Goal: Task Accomplishment & Management: Use online tool/utility

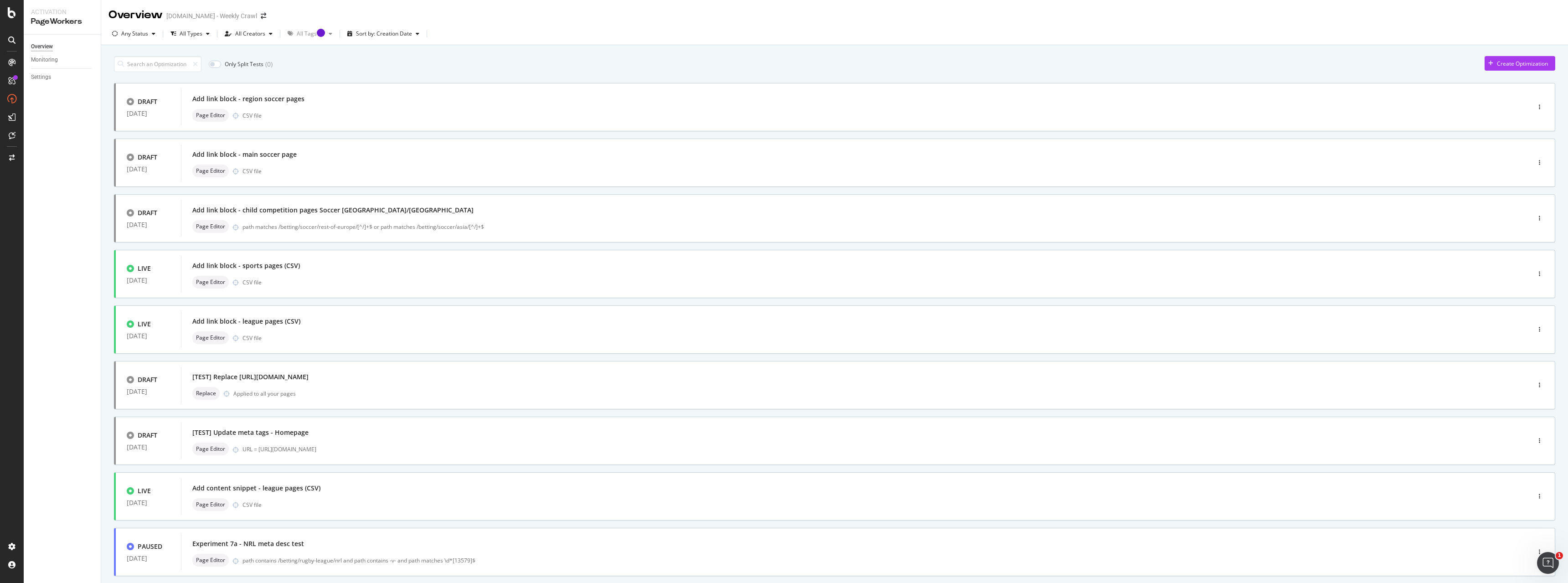
drag, startPoint x: 658, startPoint y: 56, endPoint x: 625, endPoint y: 82, distance: 42.0
click at [658, 56] on div "Only Split Tests ( 0 ) Create Optimization DRAFT 11 Aug. 2025 Add link block - …" at bounding box center [834, 355] width 1442 height 607
click at [700, 274] on div "button" at bounding box center [1540, 274] width 9 height 5
click at [700, 293] on div "Edit" at bounding box center [1518, 291] width 43 height 11
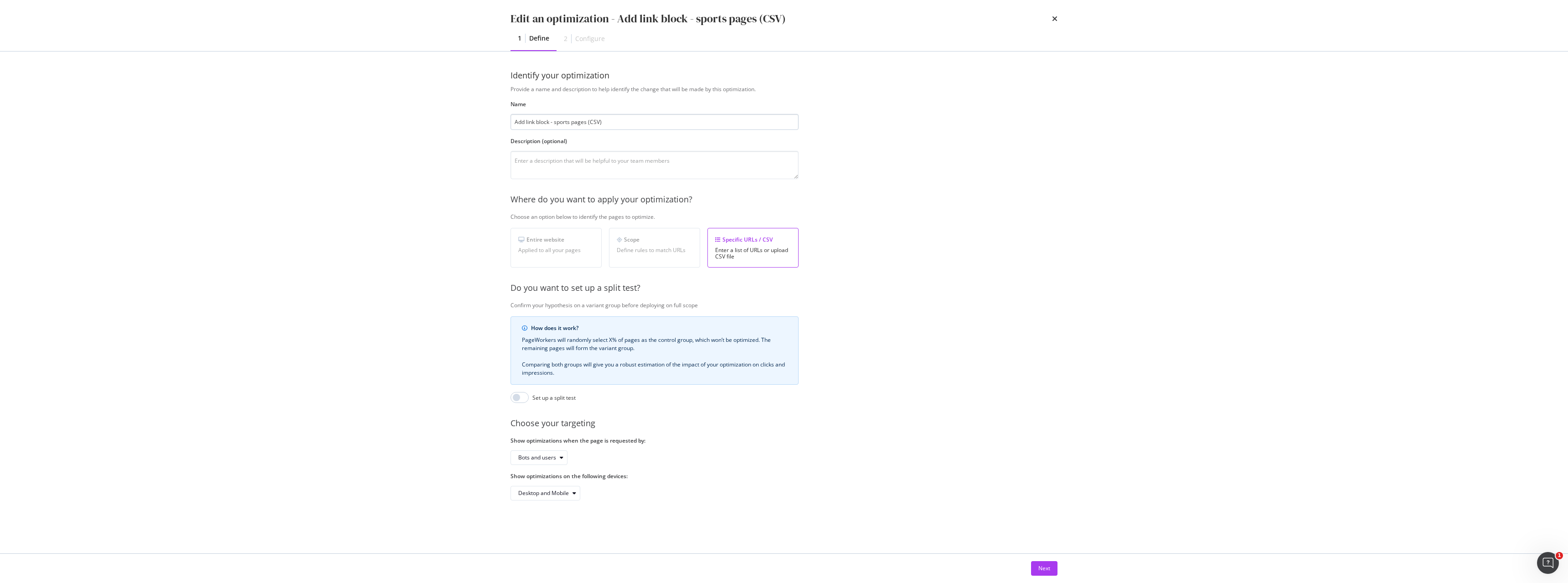
click at [513, 126] on input "Add link block - sports pages (CSV)" at bounding box center [654, 122] width 288 height 16
drag, startPoint x: 539, startPoint y: 121, endPoint x: 473, endPoint y: 115, distance: 66.3
click at [473, 115] on div "Edit an optimization - (SPORTS) Add link block - sports pages (CSV) 1 Define 2 …" at bounding box center [784, 292] width 1568 height 583
type input "(SPORTS) Add link block - sports pages (CSV)"
click at [700, 364] on button "Next" at bounding box center [1044, 568] width 26 height 15
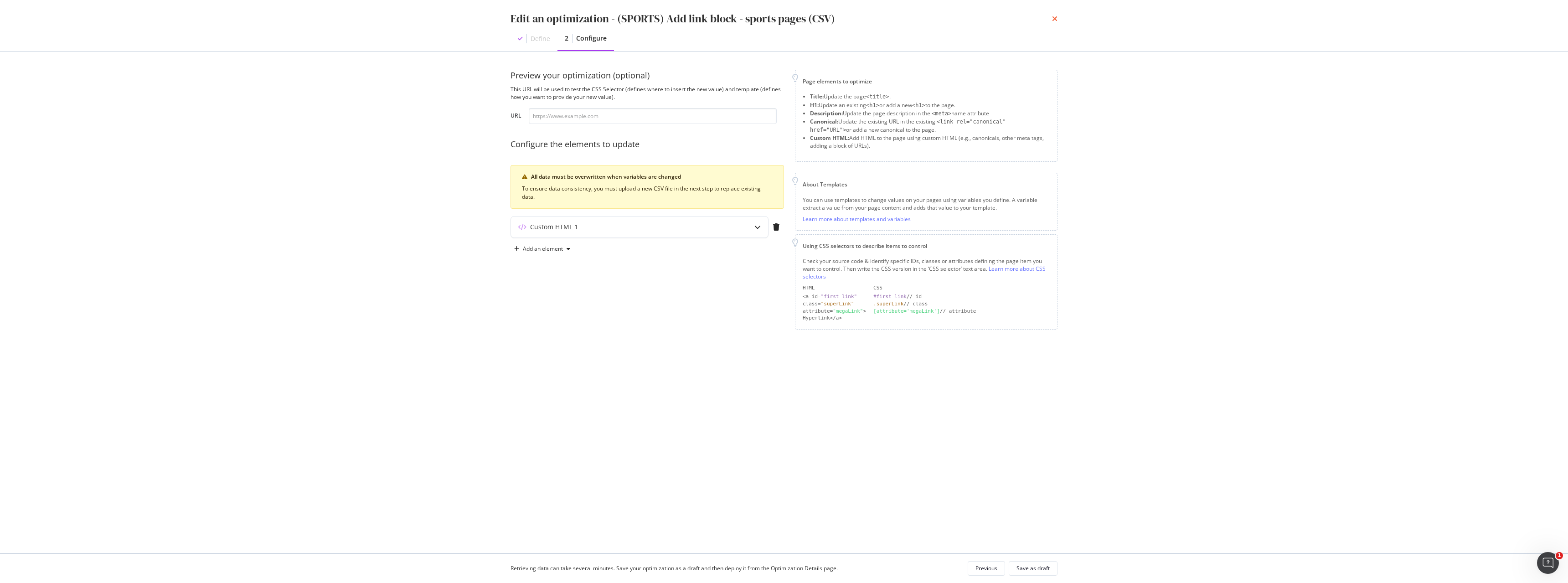
click at [700, 17] on icon "times" at bounding box center [1055, 18] width 5 height 7
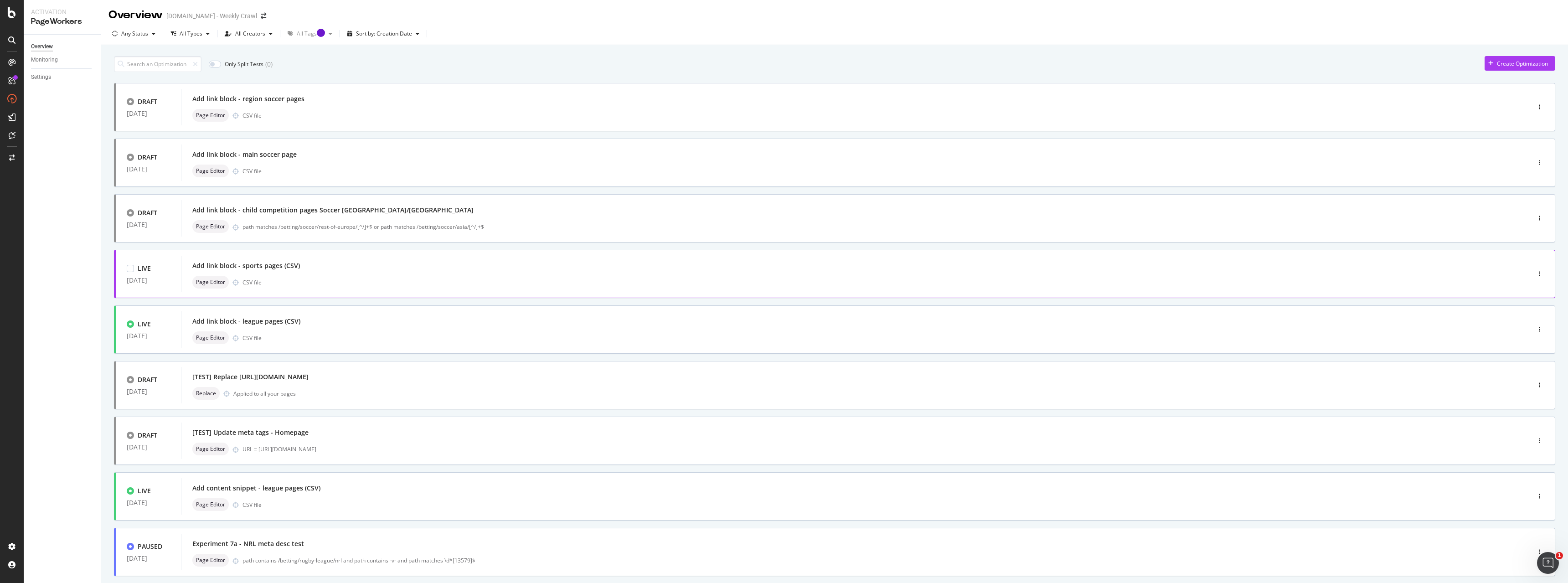
click at [700, 272] on div at bounding box center [1539, 273] width 30 height 18
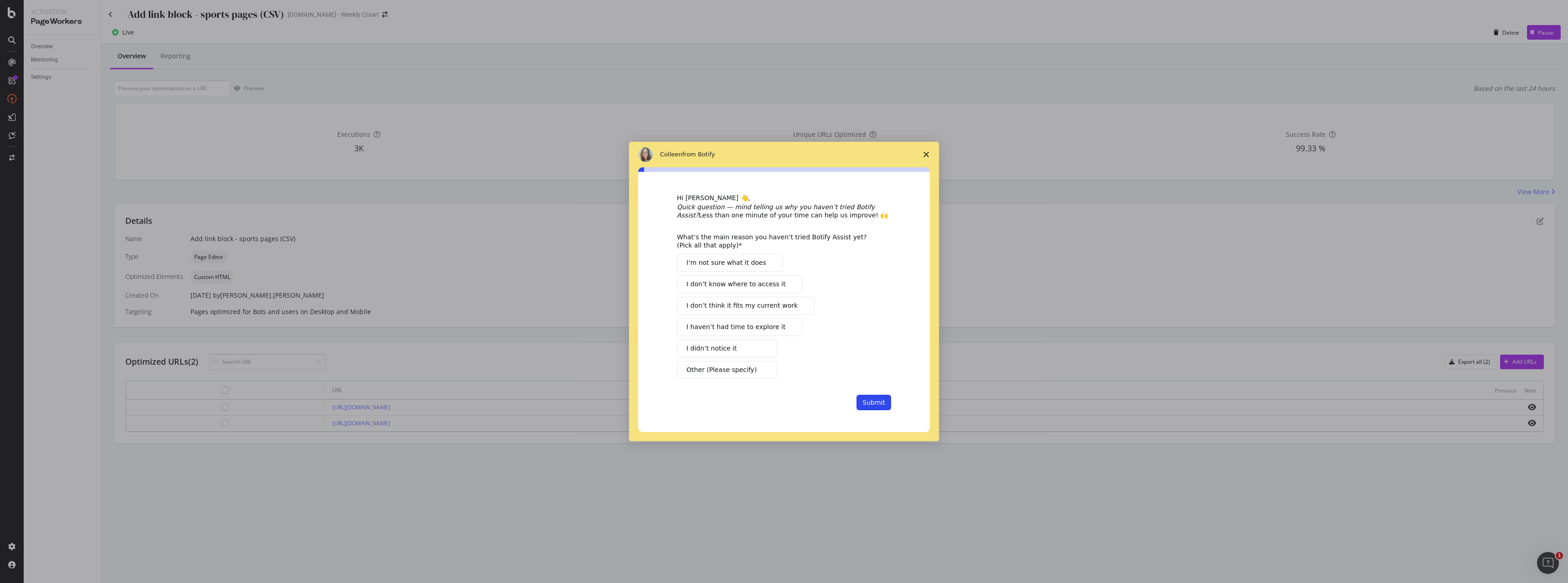
click at [173, 6] on div "Intercom messenger" at bounding box center [784, 292] width 1568 height 583
click at [172, 11] on div "Intercom messenger" at bounding box center [784, 292] width 1568 height 583
click at [700, 153] on span "Close survey" at bounding box center [926, 154] width 25 height 25
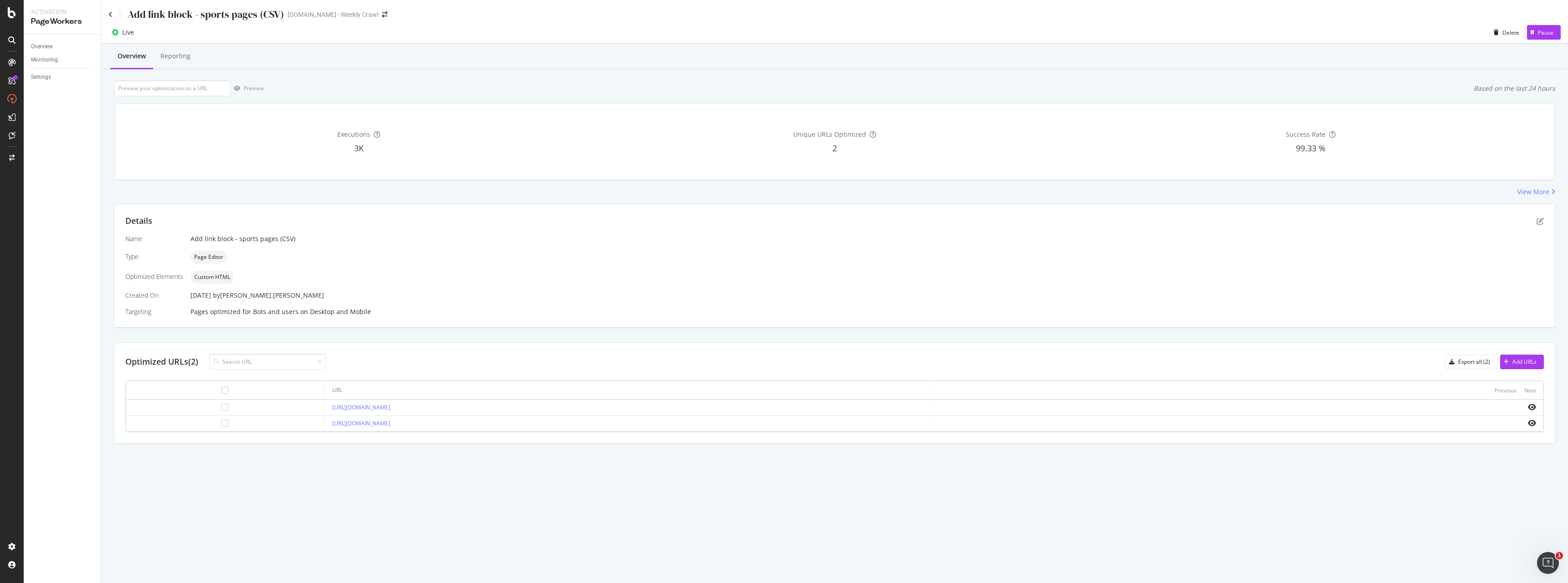
click at [197, 16] on div "Add link block - sports pages (CSV)" at bounding box center [206, 14] width 157 height 14
click at [332, 14] on div "[DOMAIN_NAME] - Weekly Crawl" at bounding box center [333, 15] width 90 height 9
click at [345, 15] on div "[DOMAIN_NAME] - Weekly Crawl" at bounding box center [333, 15] width 90 height 9
click at [279, 11] on div "Add link block - sports pages (CSV)" at bounding box center [206, 14] width 157 height 14
click at [149, 11] on div "Add link block - sports pages (CSV)" at bounding box center [206, 14] width 157 height 14
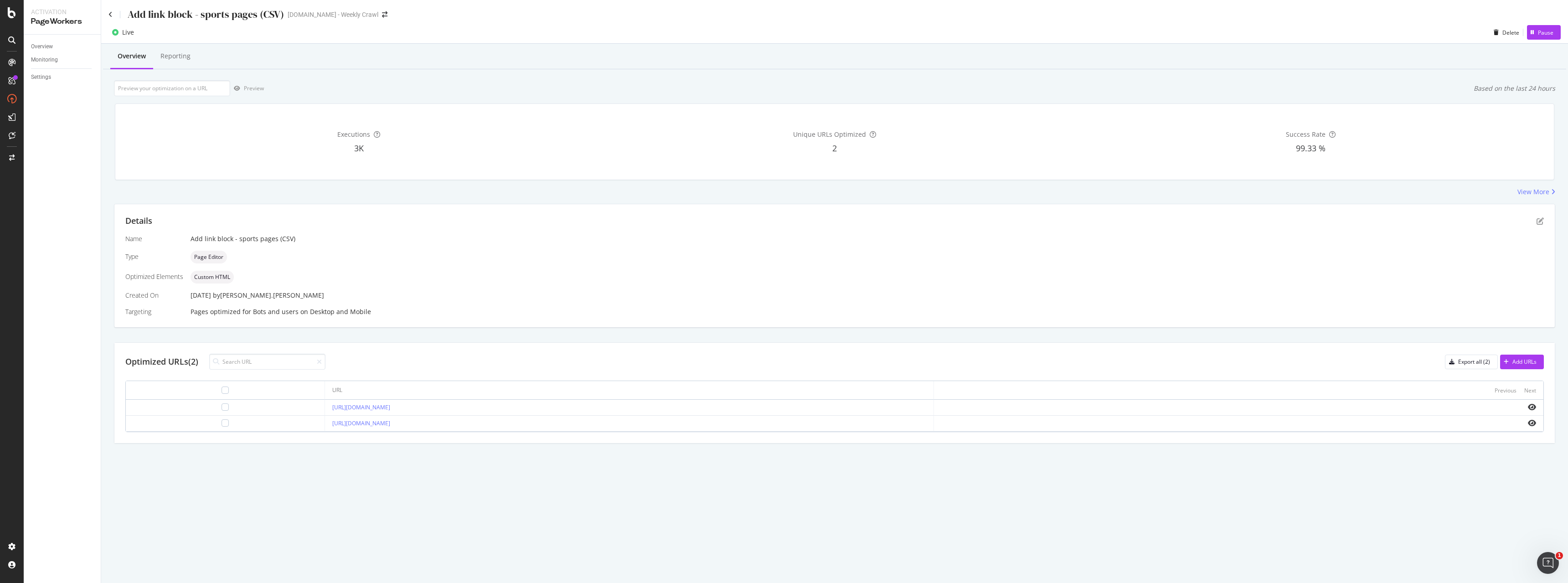
click at [148, 17] on div "Add link block - sports pages (CSV)" at bounding box center [206, 14] width 157 height 14
click at [178, 20] on div "Add link block - sports pages (CSV)" at bounding box center [206, 14] width 157 height 14
click at [158, 23] on div "Live Delete Pause" at bounding box center [834, 33] width 1467 height 23
click at [111, 14] on icon at bounding box center [111, 14] width 4 height 6
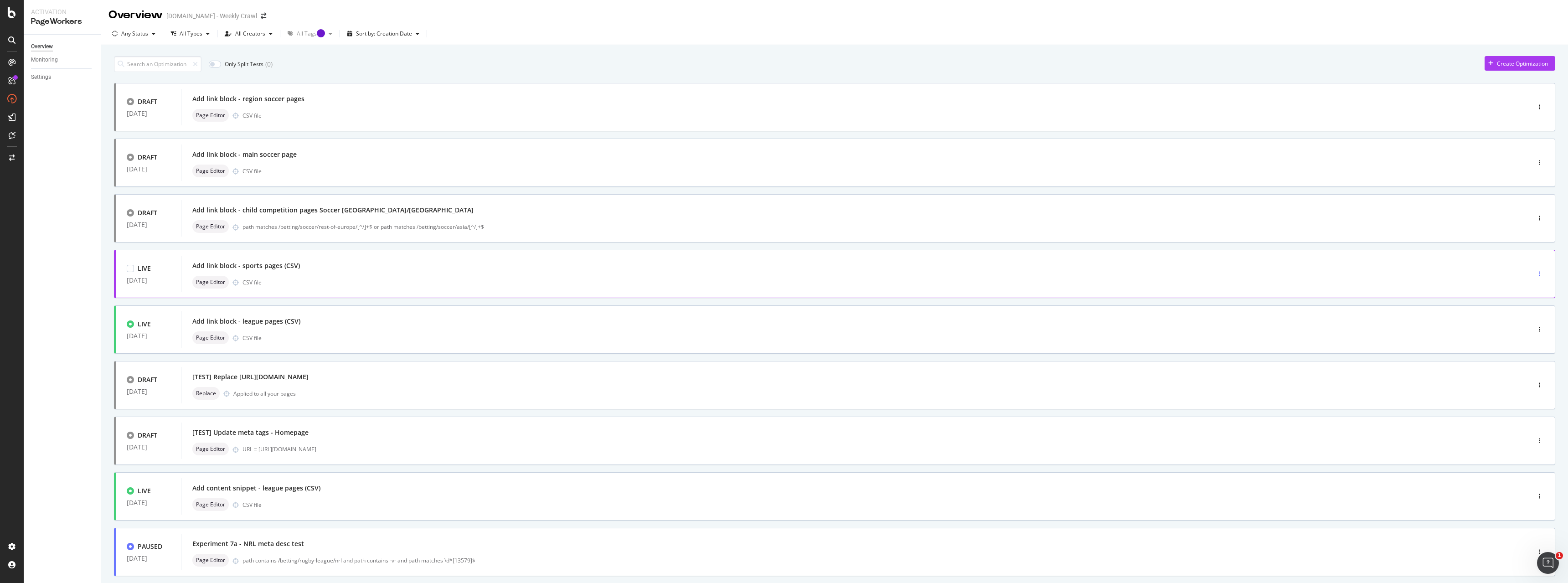
click at [700, 274] on icon "button" at bounding box center [1540, 274] width 2 height 5
click at [700, 292] on div "Edit" at bounding box center [1519, 291] width 10 height 8
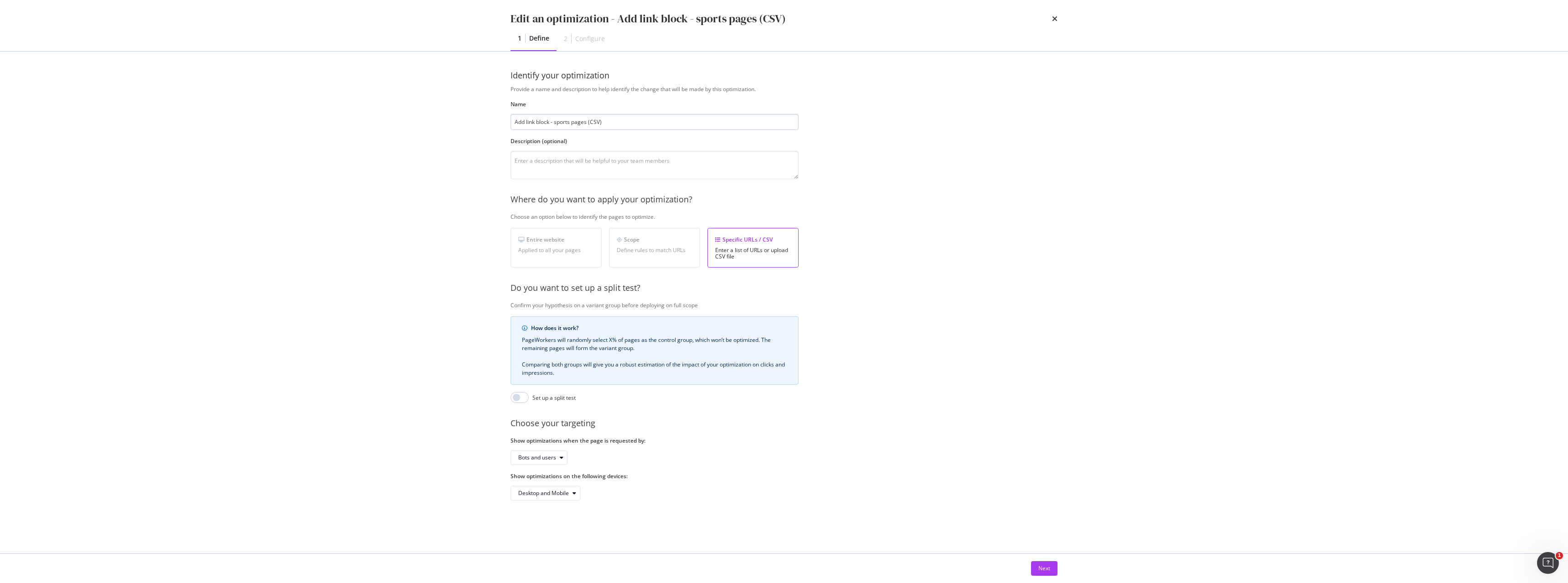
click at [519, 128] on input "Add link block - sports pages (CSV)" at bounding box center [654, 122] width 288 height 16
click at [515, 124] on input "Add link block - sports pages (CSV)" at bounding box center [654, 122] width 288 height 16
paste input "(SPORTS)"
type input "(SPORTS) Add link block - sports pages (CSV)"
click at [455, 137] on div "Edit an optimization - (SPORTS) Add link block - sports pages (CSV) 1 Define 2 …" at bounding box center [784, 292] width 1568 height 583
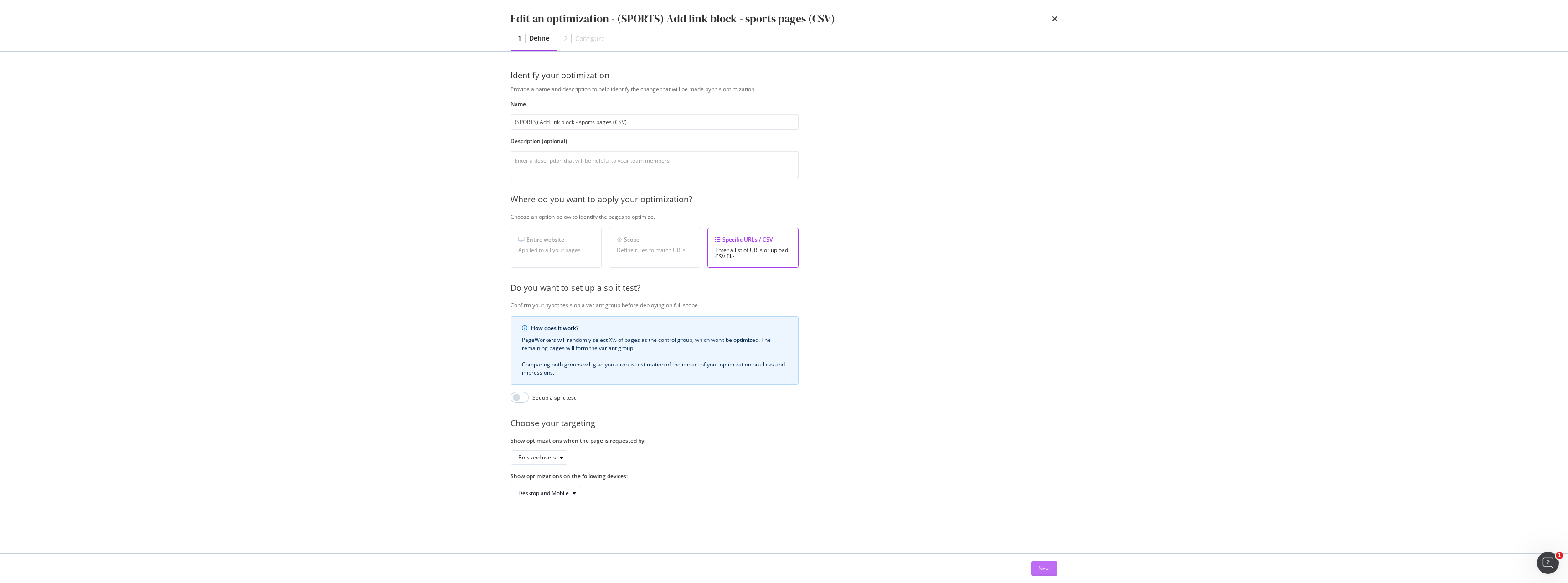
click at [700, 364] on div "Next" at bounding box center [1045, 568] width 12 height 8
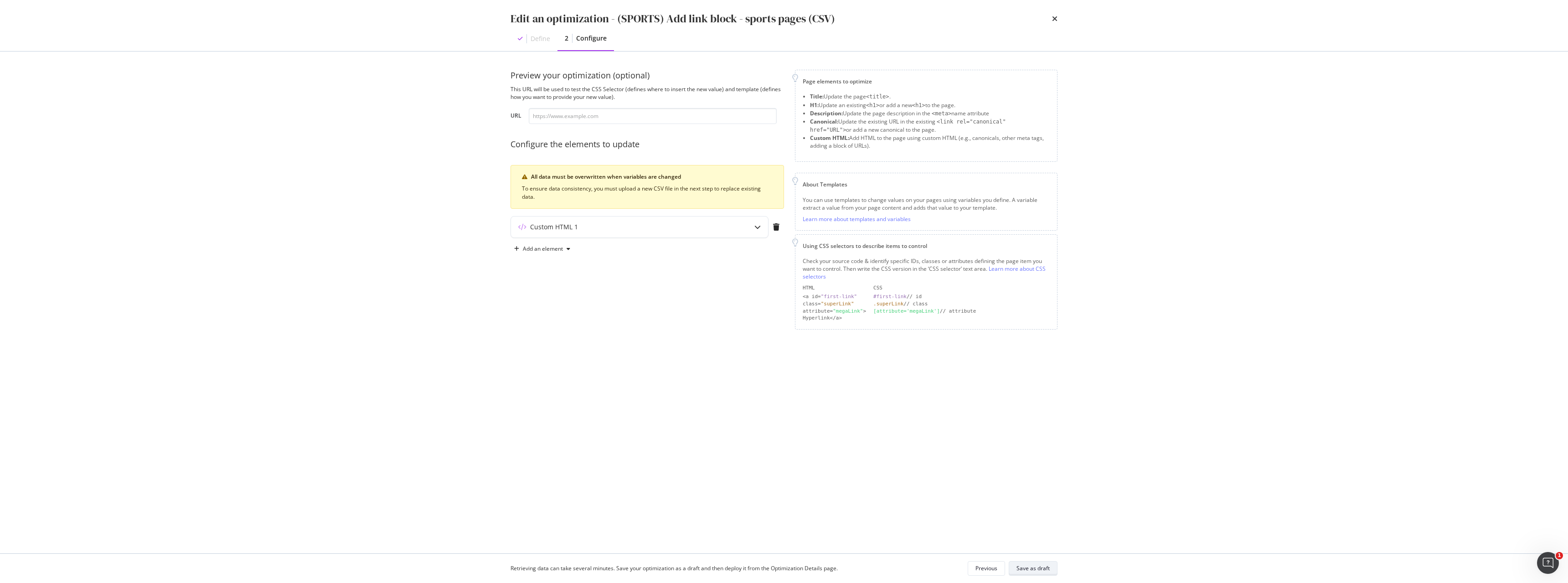
click at [700, 364] on div "Save as draft" at bounding box center [1033, 568] width 33 height 8
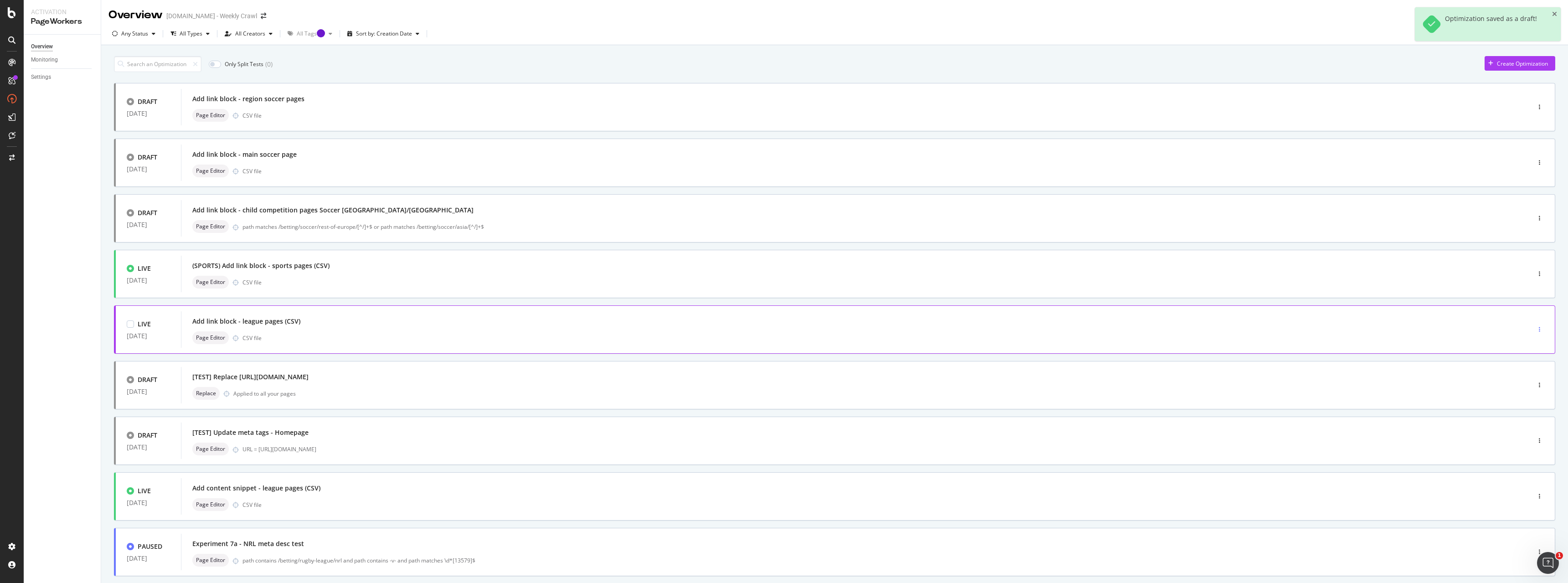
click at [700, 330] on icon "button" at bounding box center [1540, 330] width 2 height 5
click at [700, 346] on div "Edit" at bounding box center [1519, 346] width 10 height 8
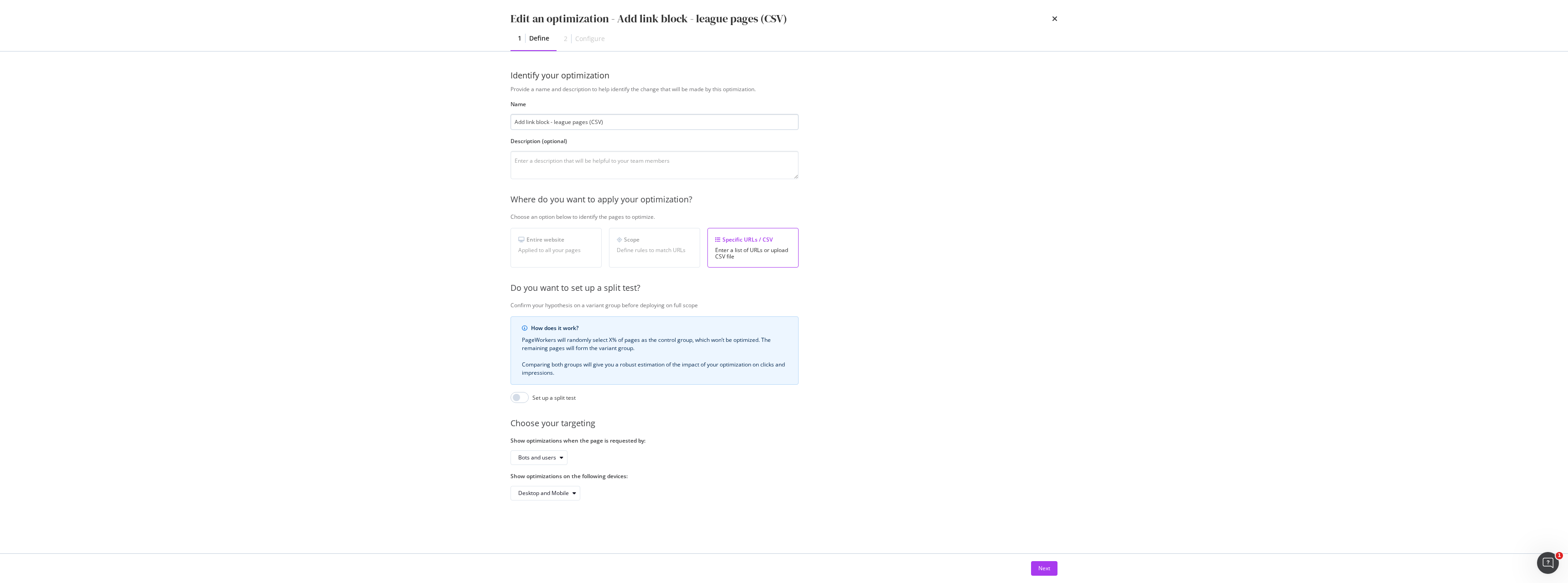
click at [513, 119] on input "Add link block - league pages (CSV)" at bounding box center [654, 122] width 288 height 16
type input "(SPORTS) Add link block - league pages (CSV)"
click at [454, 161] on div "Edit an optimization - (SPORTS) Add link block - league pages (CSV) 1 Define 2 …" at bounding box center [784, 292] width 1568 height 583
click at [700, 364] on div "Provide a name and description to help identify the change that will be made by…" at bounding box center [784, 292] width 547 height 415
click at [700, 364] on div "Next" at bounding box center [1045, 568] width 12 height 8
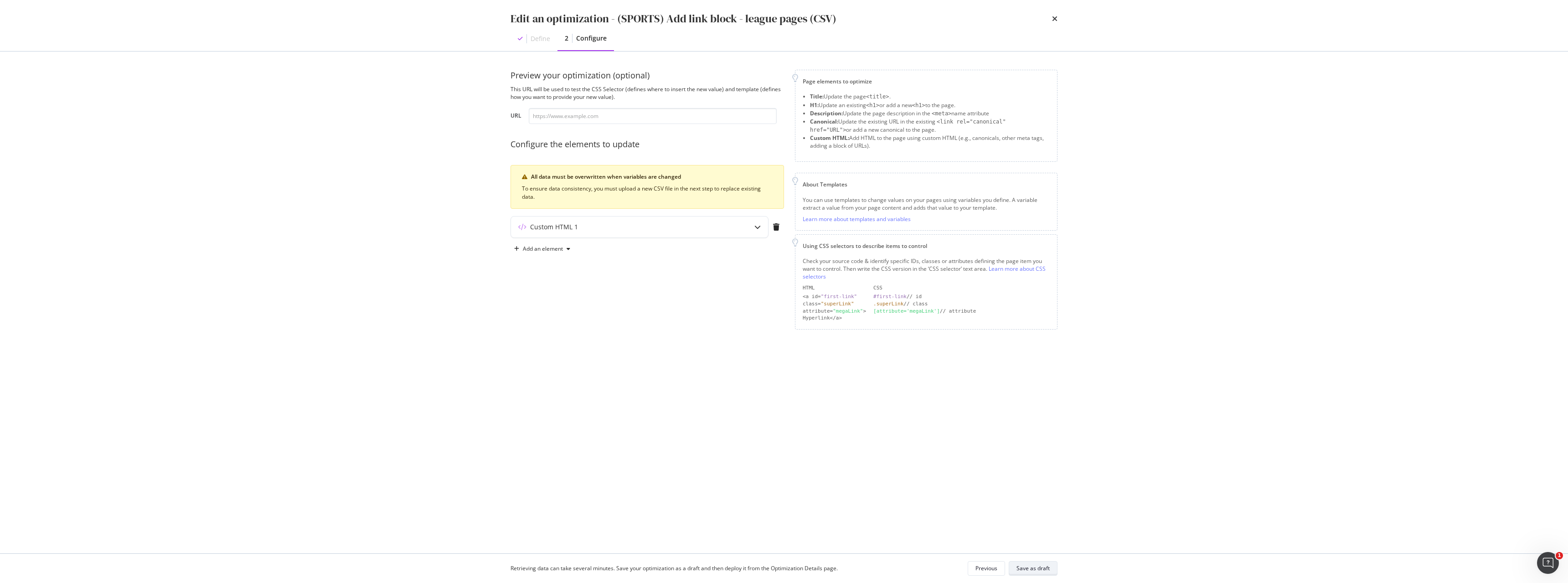
click at [700, 364] on div "Save as draft" at bounding box center [1033, 568] width 33 height 8
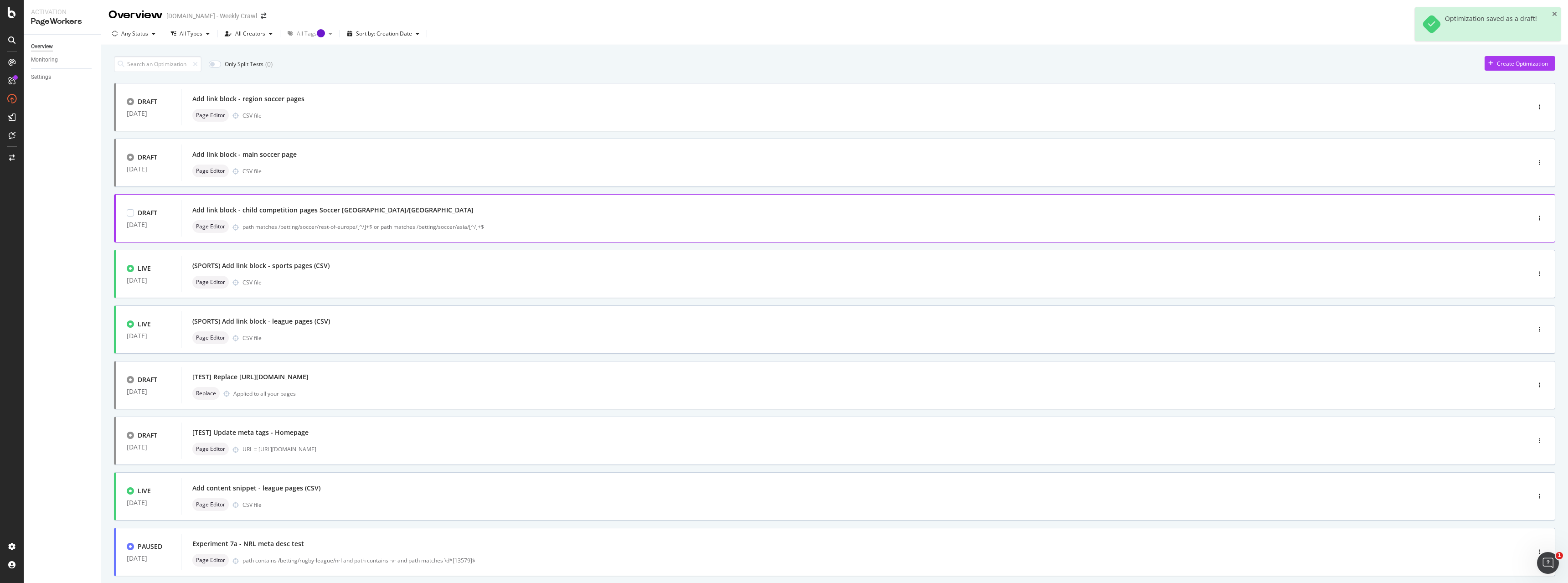
click at [233, 212] on div "Add link block - child competition pages Soccer [GEOGRAPHIC_DATA]/[GEOGRAPHIC_D…" at bounding box center [332, 210] width 281 height 9
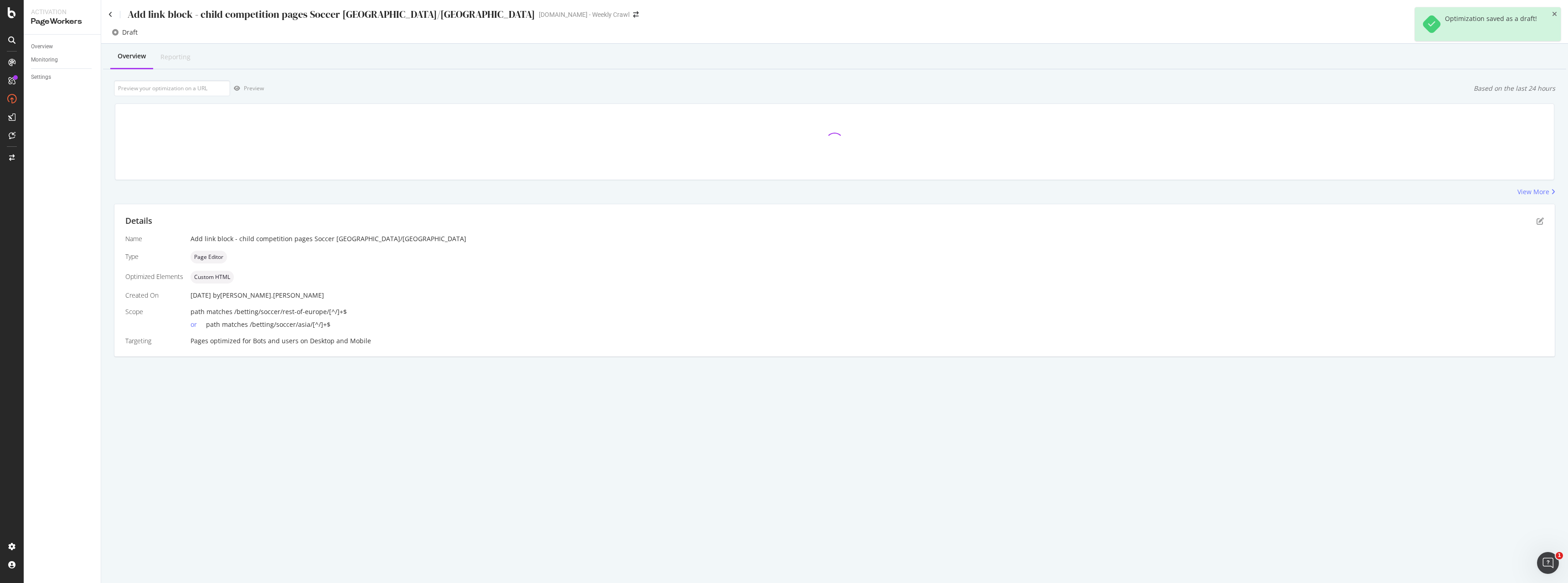
click at [501, 88] on div "Preview Based on the last 24 hours" at bounding box center [834, 88] width 1442 height 16
click at [110, 12] on icon at bounding box center [111, 14] width 4 height 6
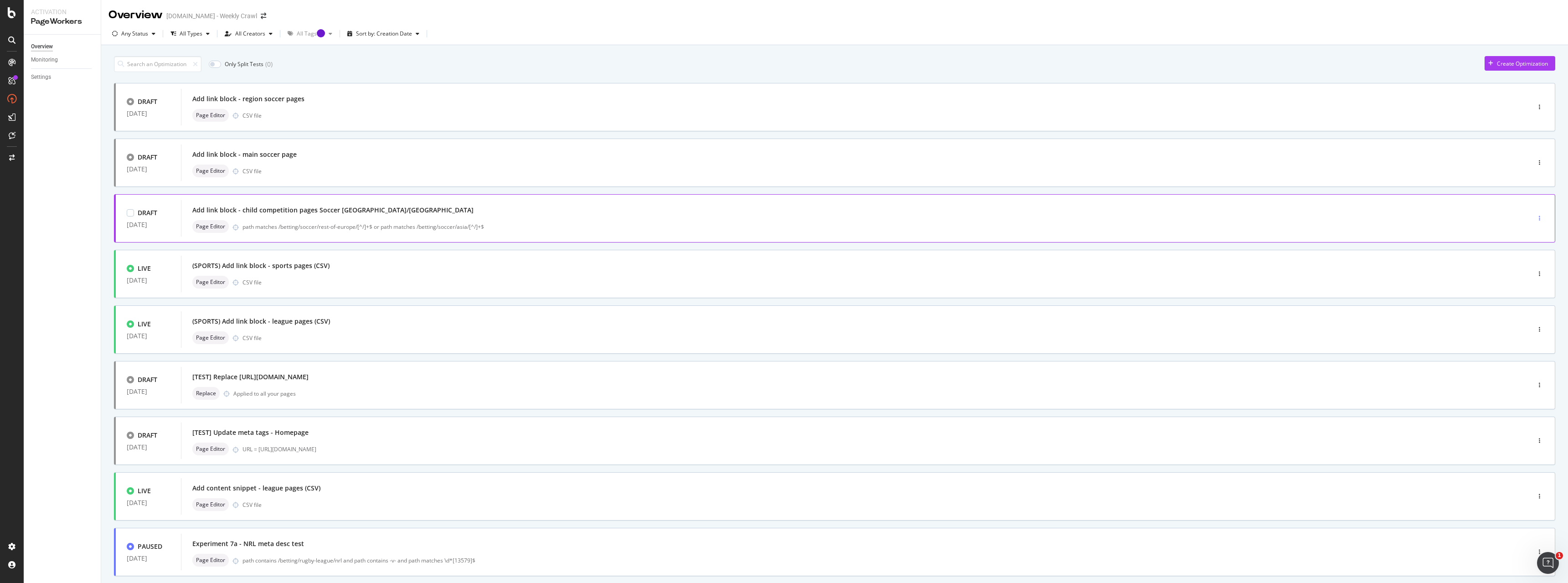
click at [700, 218] on div "button" at bounding box center [1540, 218] width 9 height 5
click at [700, 236] on div "Edit" at bounding box center [1519, 235] width 10 height 8
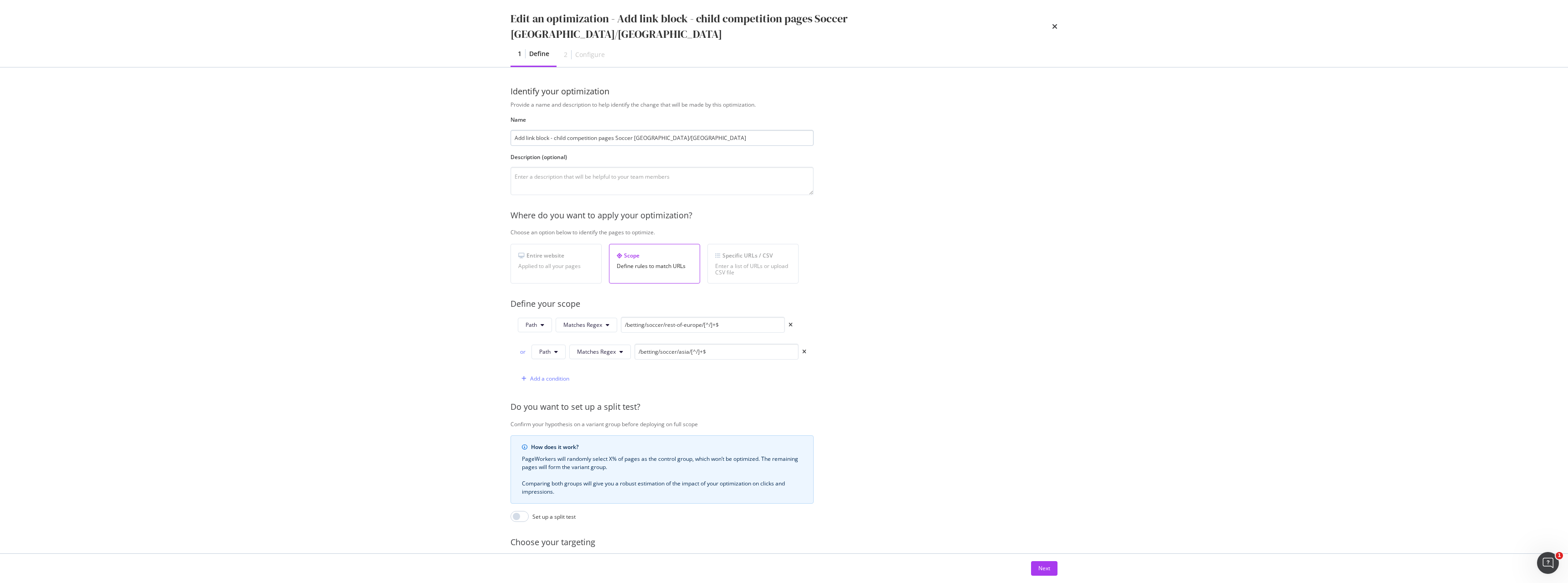
click at [513, 130] on input "Add link block - child competition pages Soccer [GEOGRAPHIC_DATA]/[GEOGRAPHIC_D…" at bounding box center [662, 137] width 303 height 16
drag, startPoint x: 634, startPoint y: 121, endPoint x: 760, endPoint y: 119, distance: 126.0
click at [700, 130] on input "Add link block - child competition pages Soccer [GEOGRAPHIC_DATA]/[GEOGRAPHIC_D…" at bounding box center [662, 137] width 303 height 16
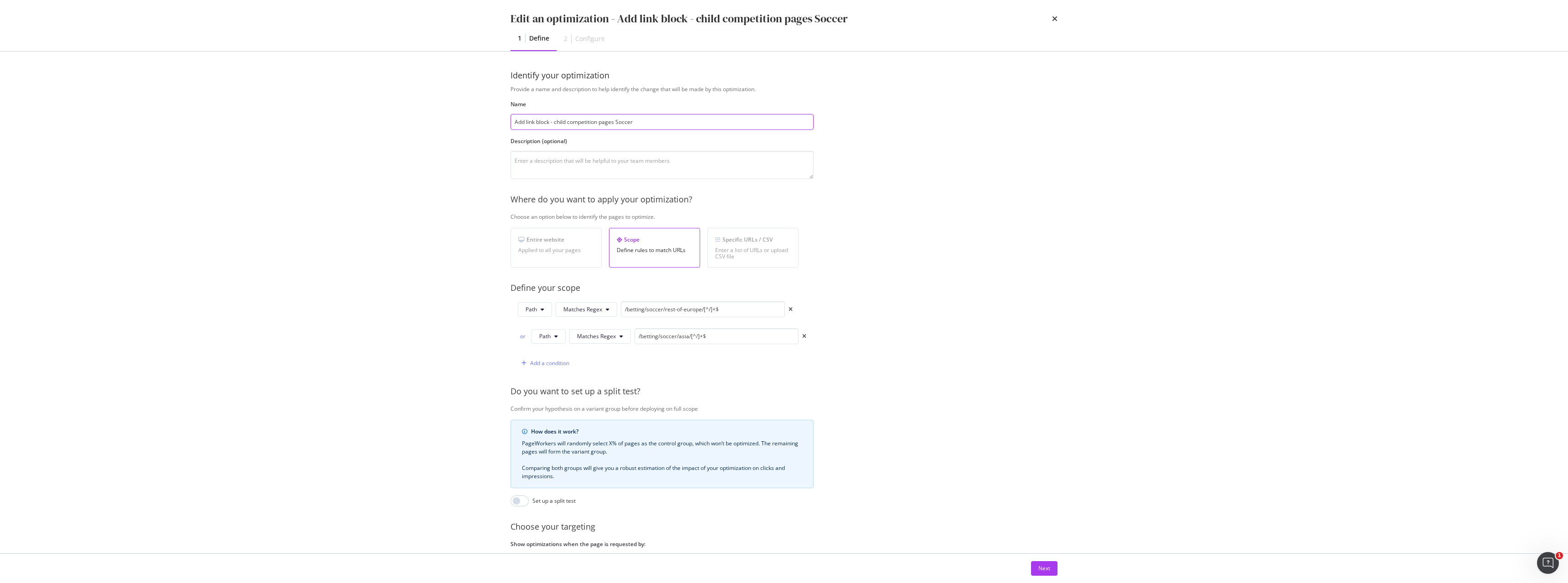
drag, startPoint x: 555, startPoint y: 122, endPoint x: 615, endPoint y: 121, distance: 60.0
click at [615, 121] on input "Add link block - child competition pages Soccer" at bounding box center [662, 122] width 303 height 16
click at [621, 123] on input "Add link block - child competition pages Soccer" at bounding box center [662, 122] width 303 height 16
click at [621, 121] on input "Add link block - child competition pages Soccer" at bounding box center [662, 122] width 303 height 16
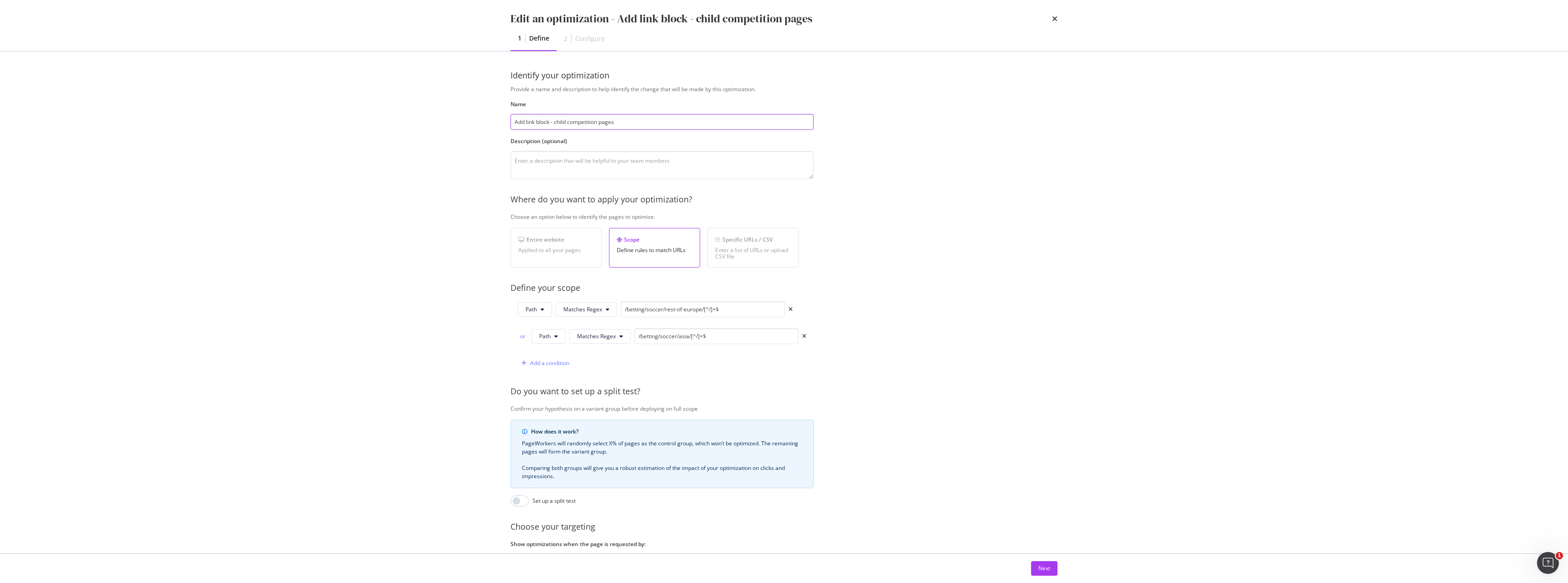
click at [516, 124] on input "Add link block - child competition pages" at bounding box center [662, 122] width 303 height 16
drag, startPoint x: 541, startPoint y: 123, endPoint x: 418, endPoint y: 106, distance: 124.2
click at [418, 106] on div "Edit an optimization - (SOCCER) Add link block - child competition pages 1 Defi…" at bounding box center [784, 292] width 1568 height 583
type input "(SOCCER) Add link block - child competition pages"
click at [700, 364] on button "Next" at bounding box center [1044, 568] width 26 height 15
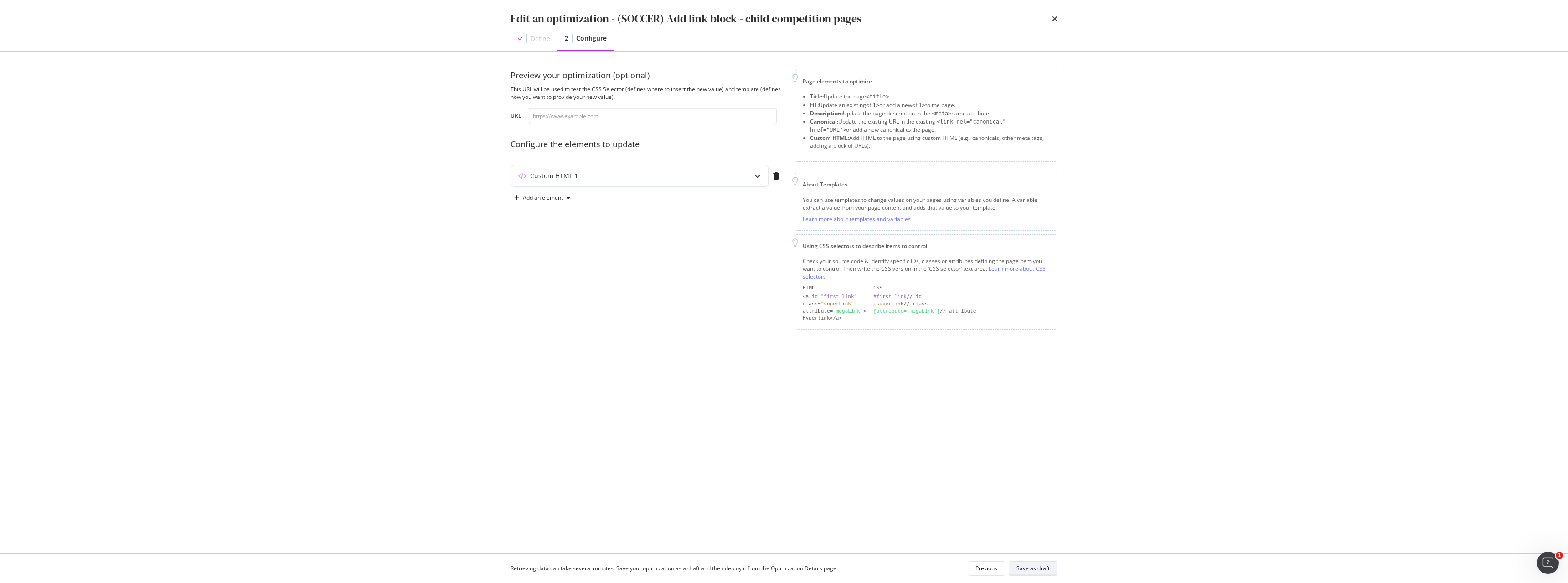
click at [700, 364] on div "Save as draft" at bounding box center [1033, 568] width 33 height 8
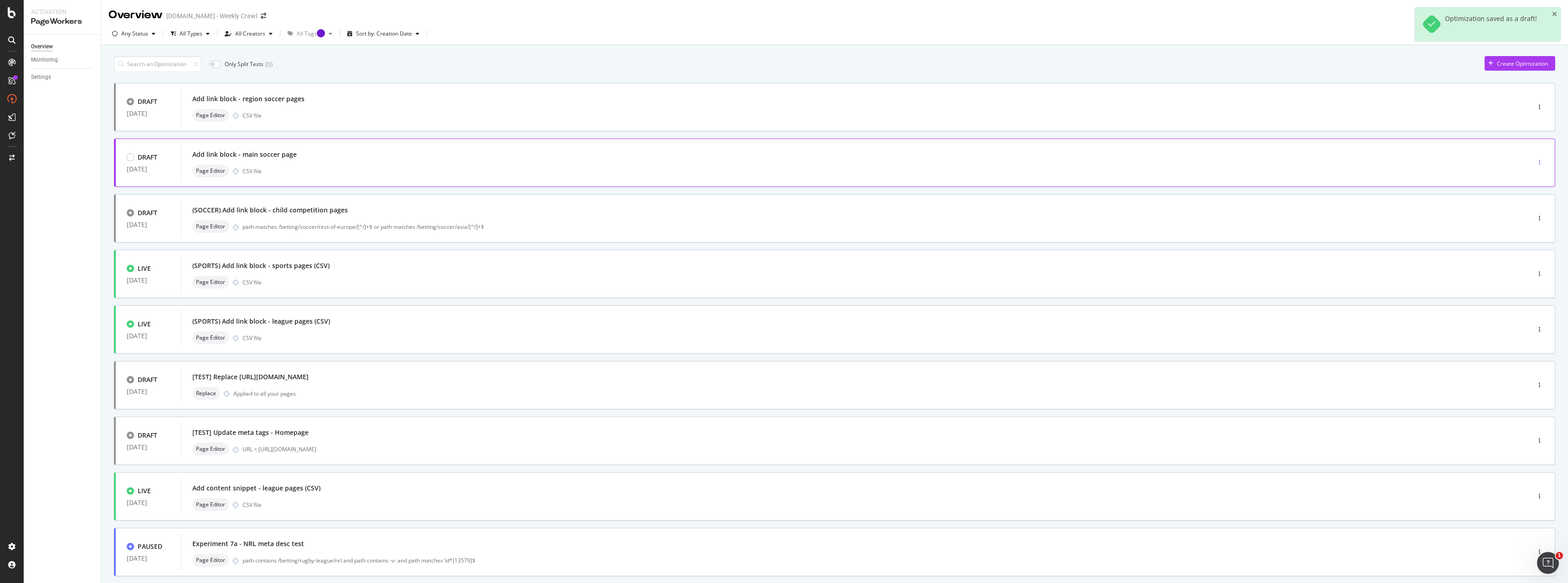
click at [700, 163] on div "button" at bounding box center [1540, 163] width 9 height 5
click at [700, 177] on div "Edit" at bounding box center [1518, 179] width 43 height 11
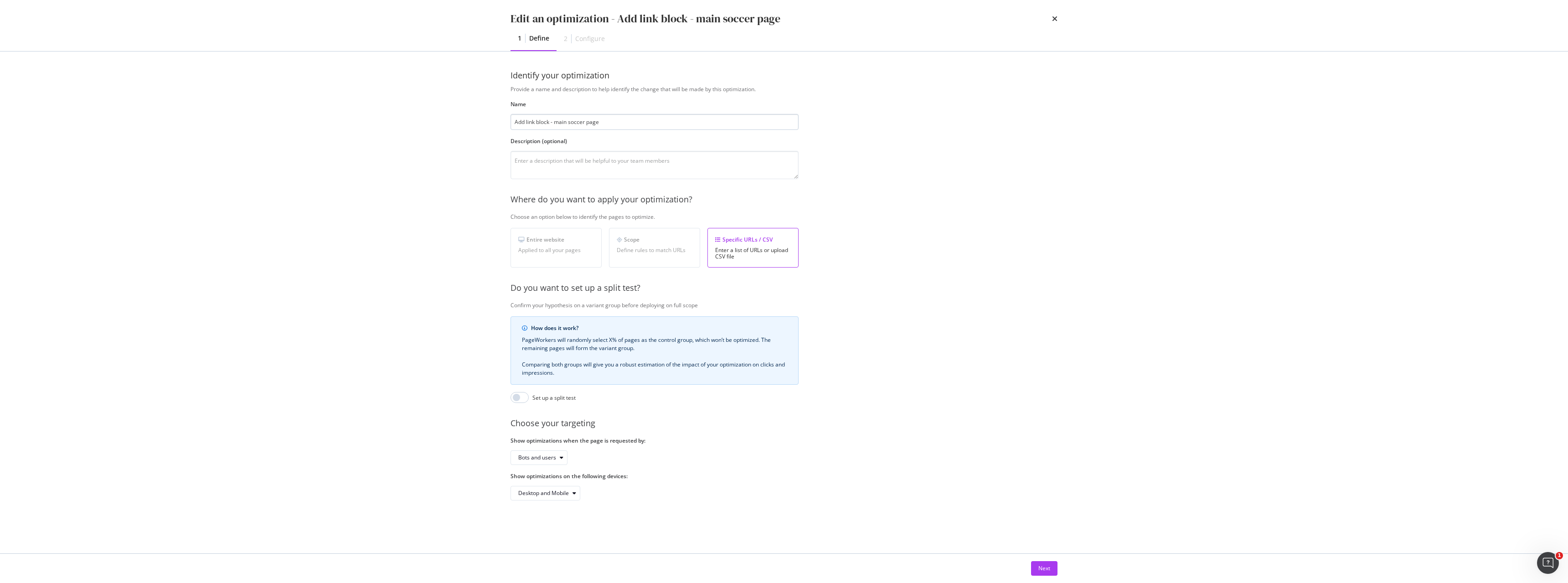
click at [516, 122] on input "Add link block - main soccer page" at bounding box center [654, 122] width 288 height 16
type input "(SOCCER) Add link block - main soccer page"
click at [483, 163] on div "Edit an optimization - (SOCCER) Add link block - main soccer page 1 Define 2 Co…" at bounding box center [784, 292] width 1568 height 583
click at [700, 364] on button "Next" at bounding box center [1044, 568] width 26 height 15
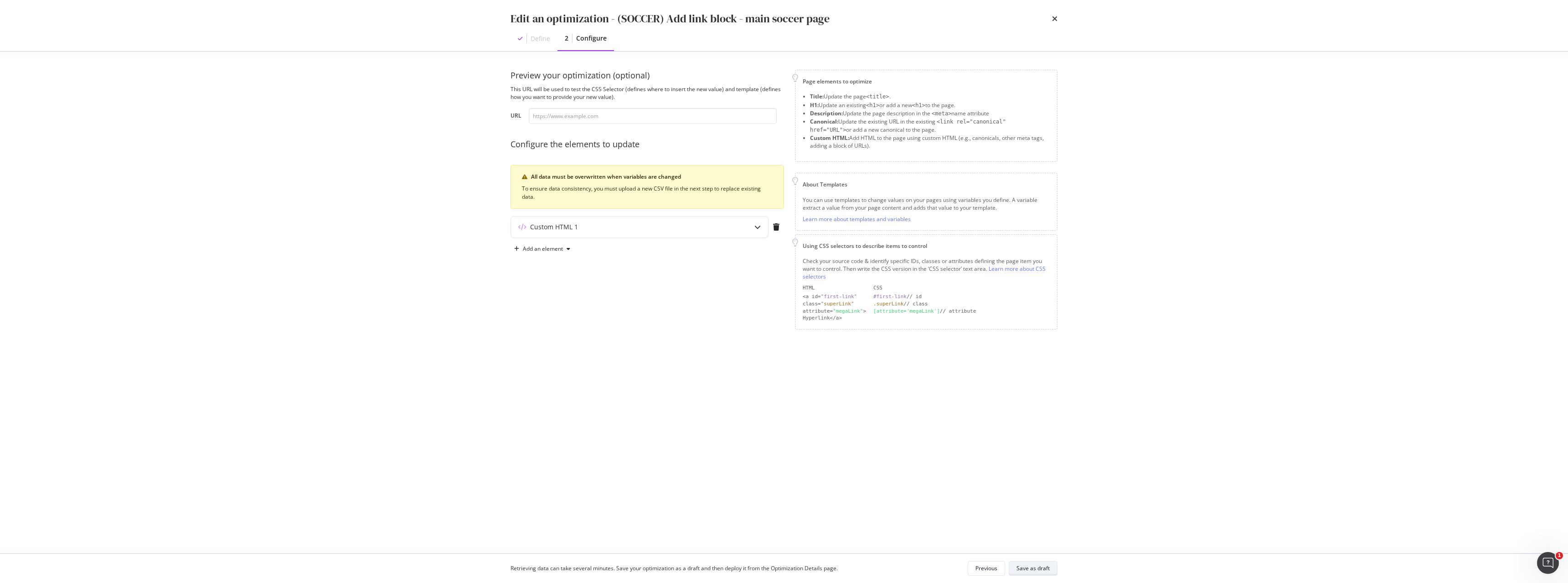
click at [700, 364] on button "Save as draft" at bounding box center [1034, 568] width 49 height 15
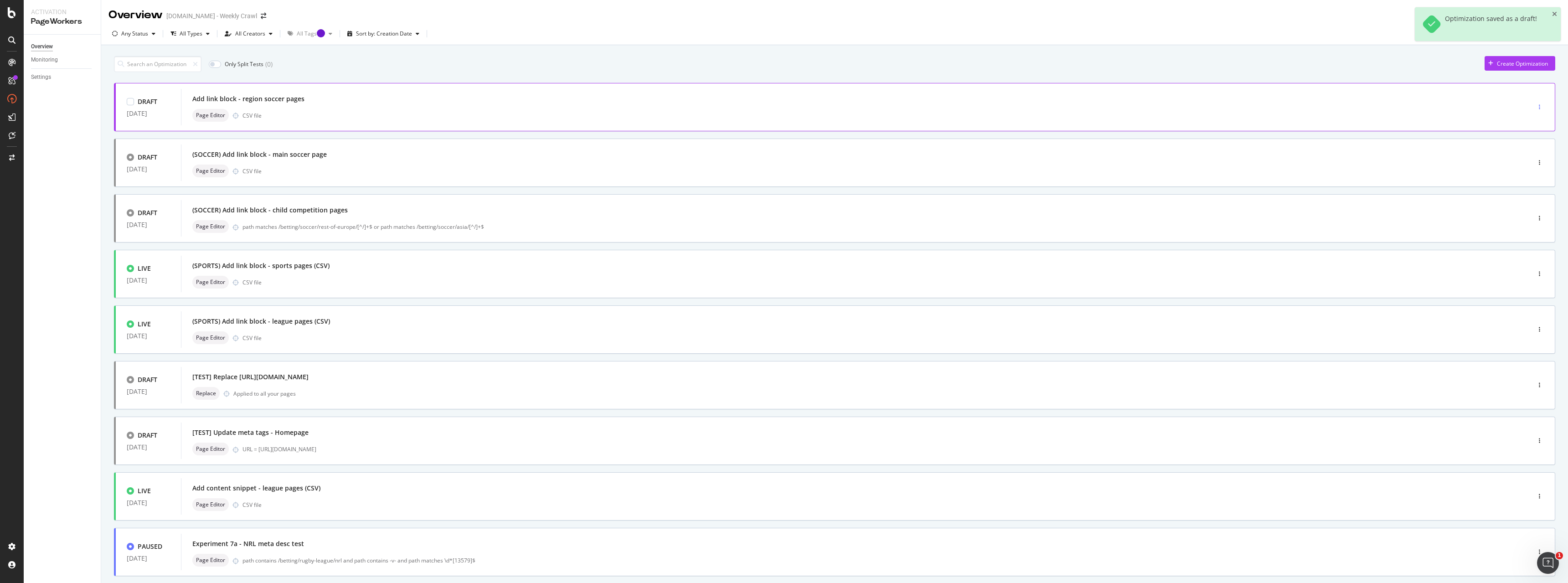
click at [700, 108] on div "button" at bounding box center [1540, 107] width 9 height 5
click at [700, 124] on div "Edit" at bounding box center [1518, 124] width 43 height 11
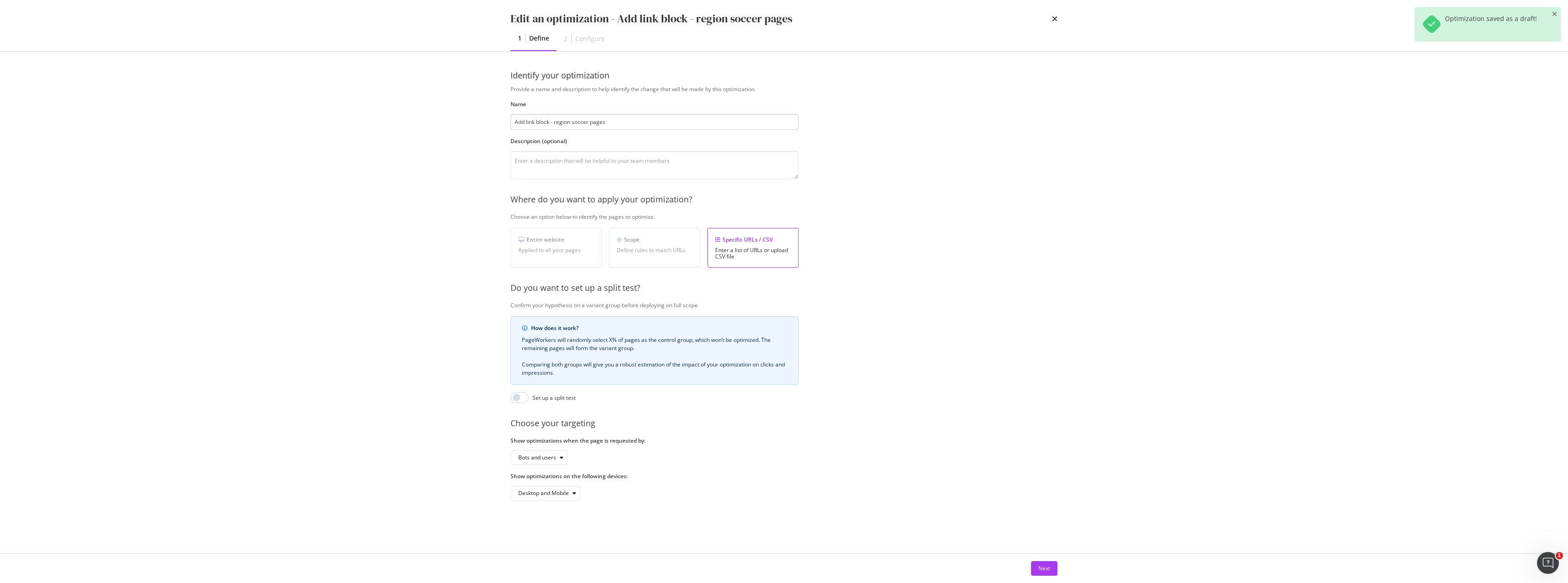
click at [511, 120] on input "Add link block - region soccer pages" at bounding box center [654, 122] width 288 height 16
type input "(SOCCER) Add link block - region soccer pages"
click at [700, 364] on button "Next" at bounding box center [1044, 568] width 26 height 15
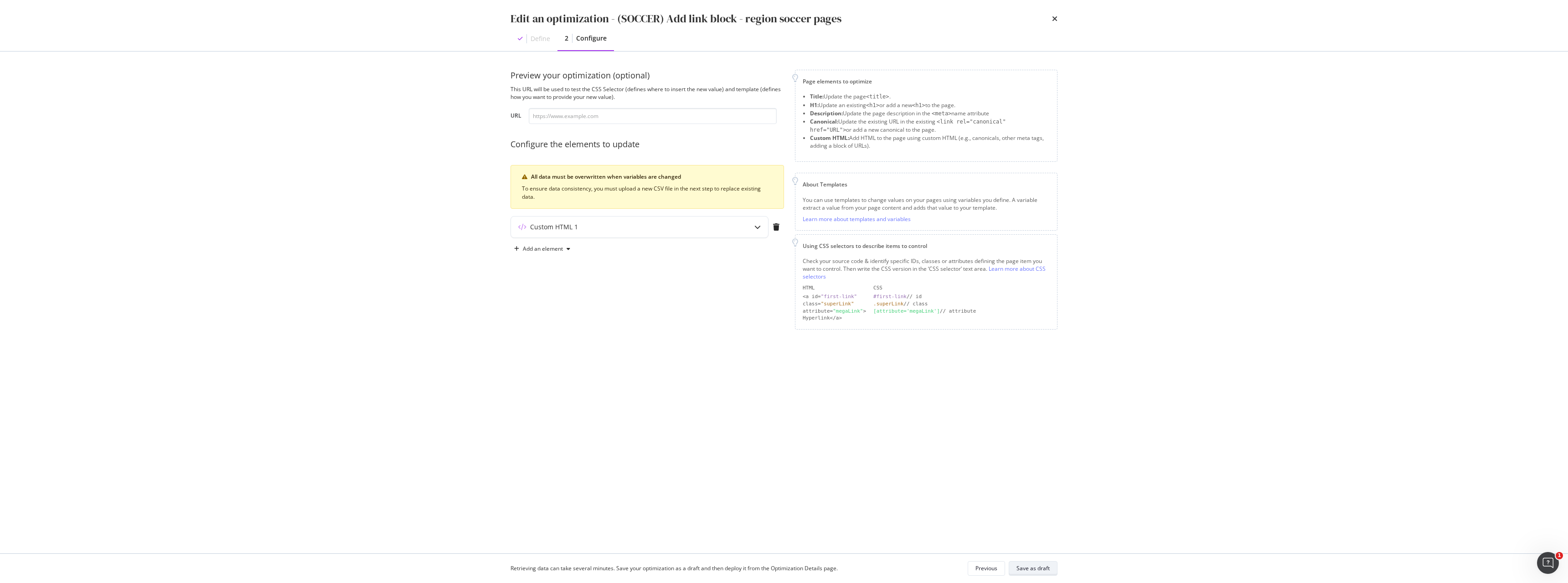
click at [700, 364] on button "Save as draft" at bounding box center [1034, 568] width 49 height 15
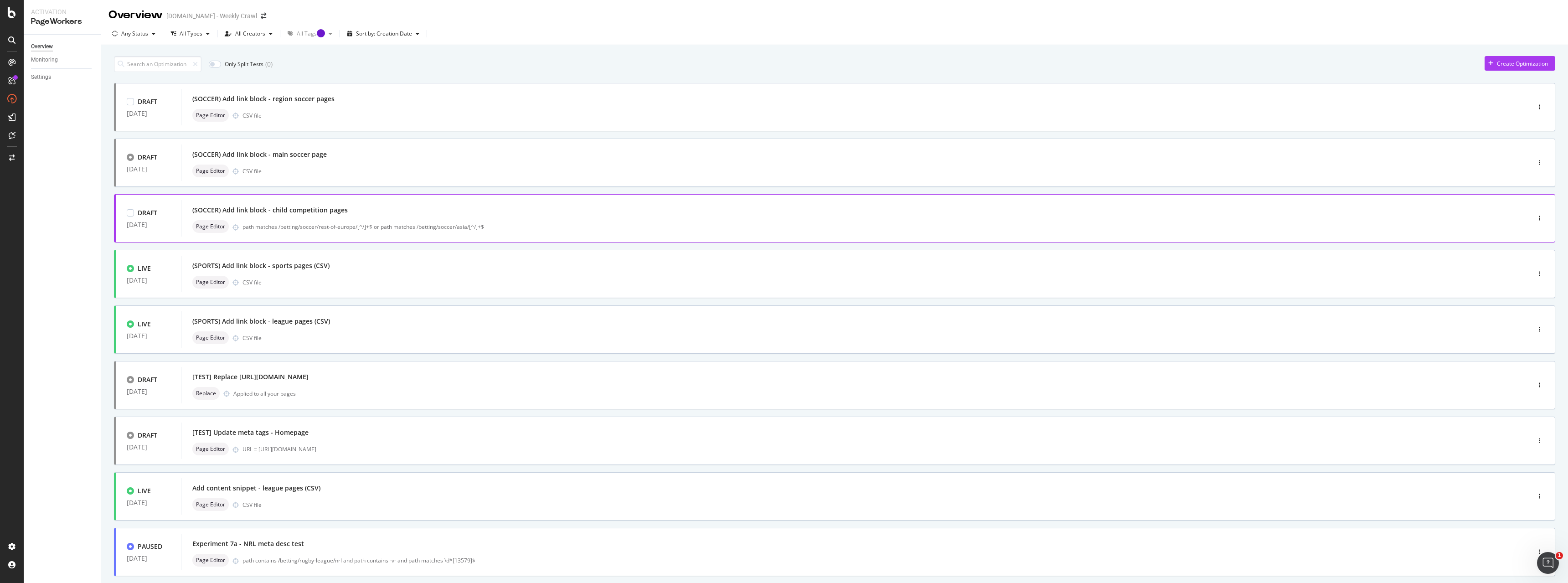
click at [459, 223] on div "path matches /betting/soccer/rest-of-europe/[^/]+$ or path matches /betting/soc…" at bounding box center [868, 226] width 1250 height 8
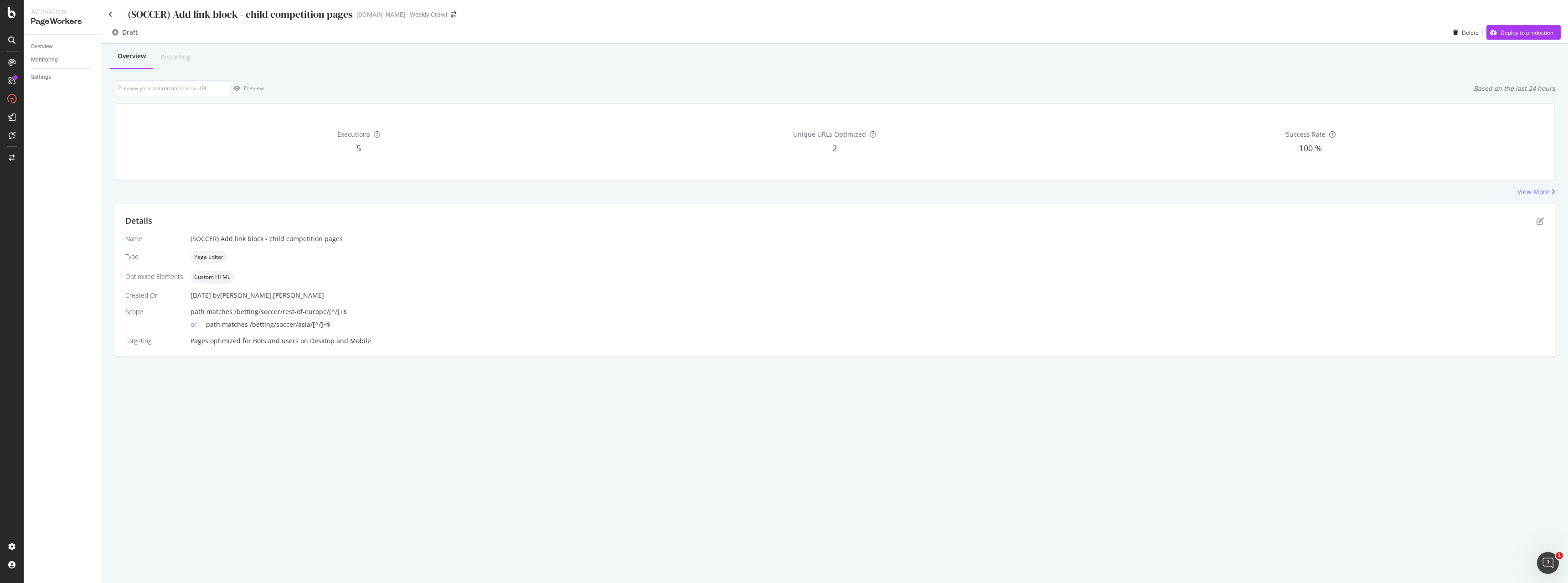
click at [447, 164] on div "Executions 5" at bounding box center [358, 142] width 472 height 61
click at [110, 13] on icon at bounding box center [111, 14] width 4 height 6
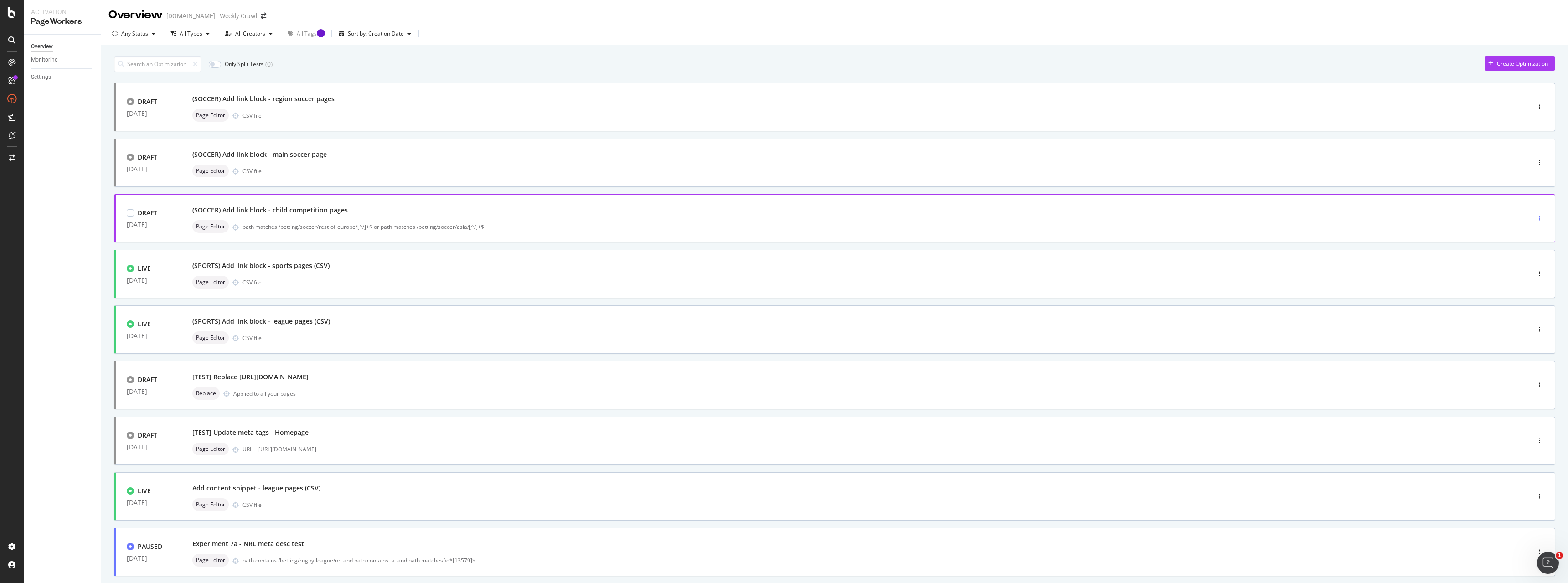
click at [700, 219] on div "button" at bounding box center [1540, 218] width 9 height 5
click at [315, 211] on div "(SOCCER) Add link block - child competition pages" at bounding box center [270, 210] width 156 height 9
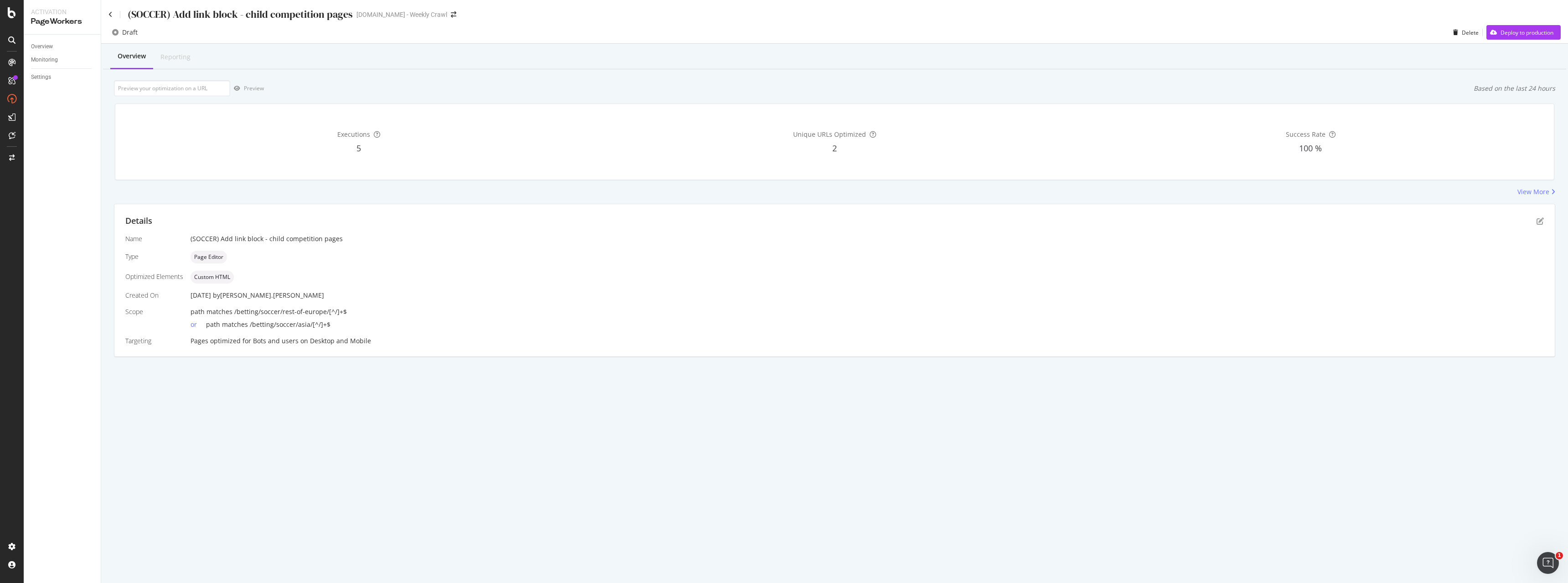
click at [452, 218] on div "Details" at bounding box center [834, 221] width 1419 height 12
click at [110, 16] on icon at bounding box center [111, 14] width 4 height 6
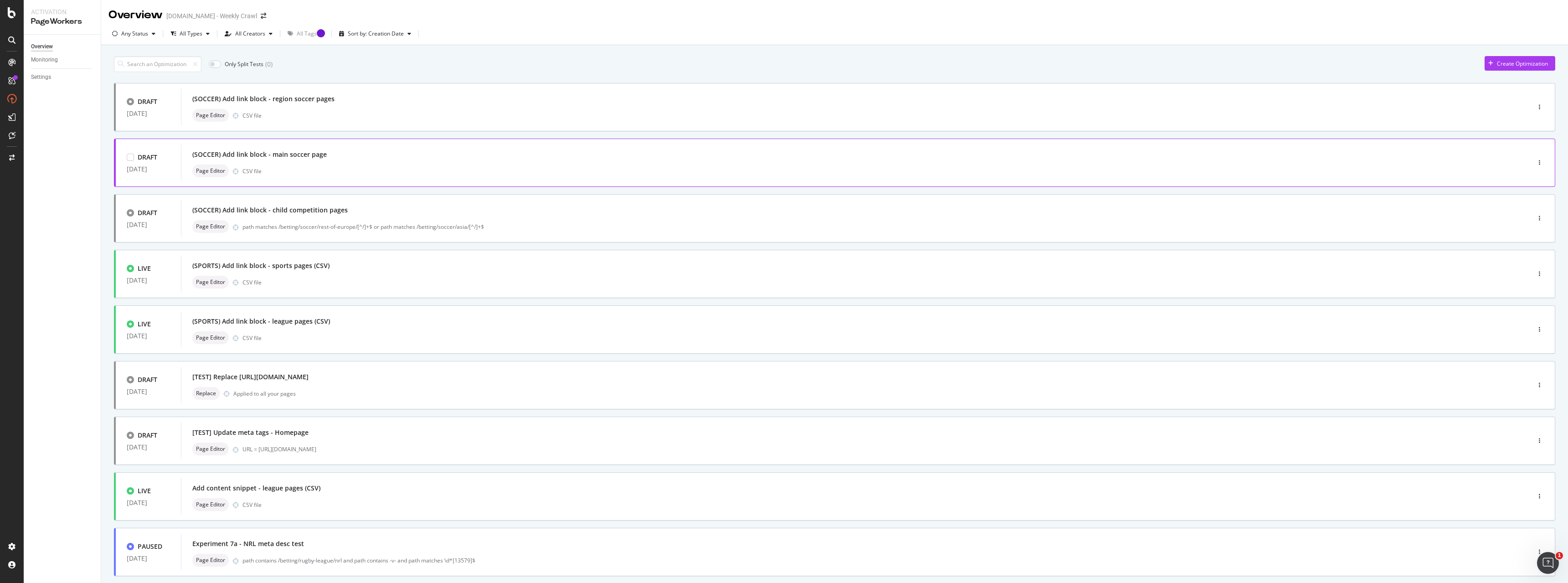
click at [283, 163] on div "(SOCCER) Add link block - main soccer page Page Editor CSV file" at bounding box center [841, 163] width 1299 height 30
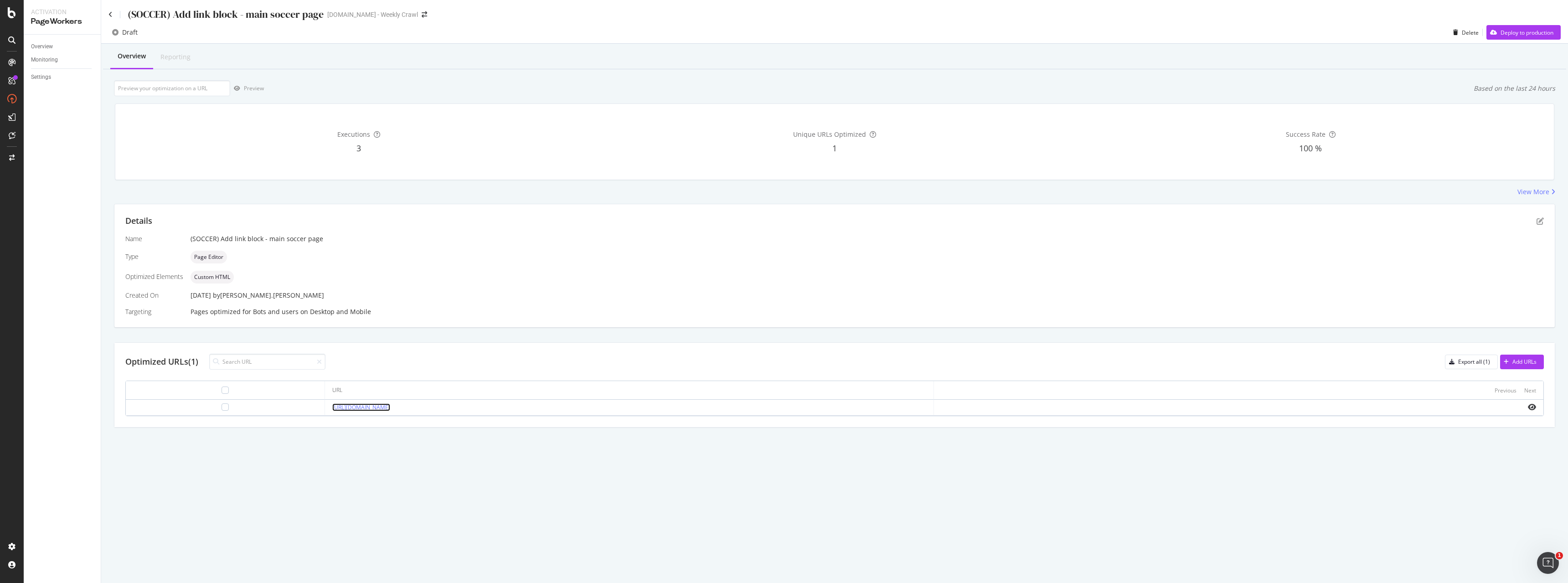
click at [345, 364] on link "https://www.sportsbet.com.au/betting/soccer" at bounding box center [361, 407] width 58 height 8
click at [111, 16] on icon at bounding box center [111, 14] width 4 height 6
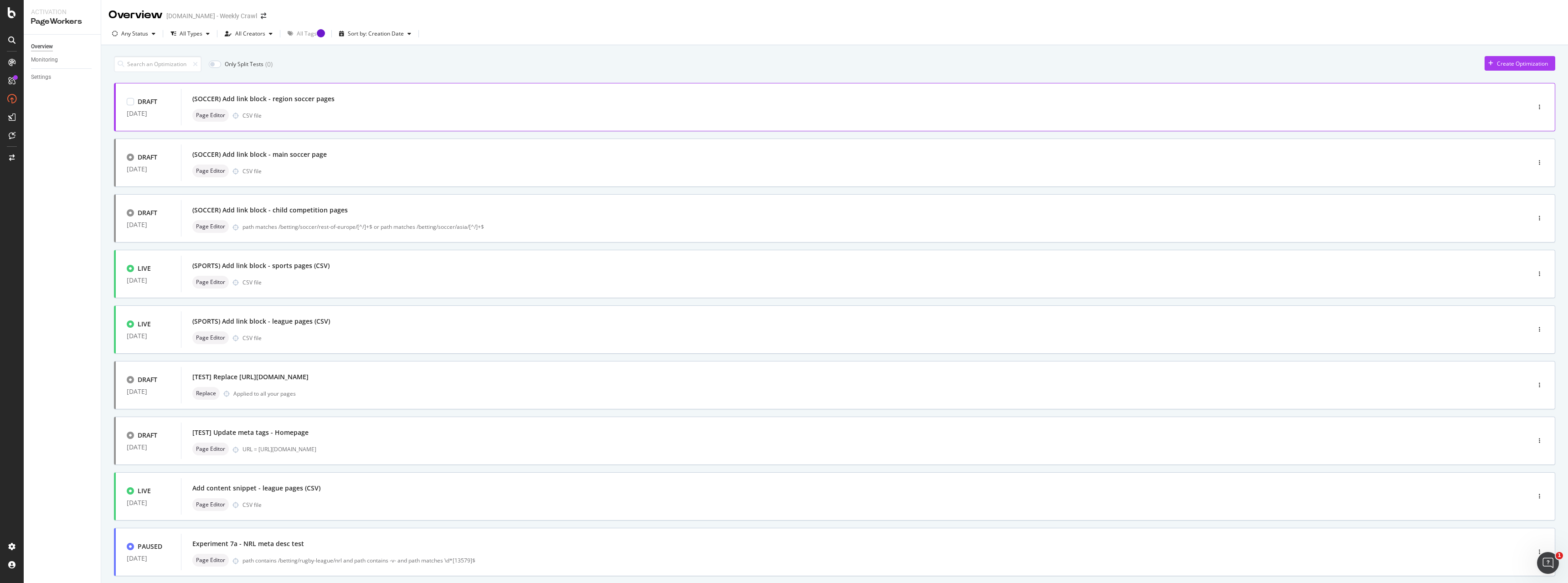
click at [277, 127] on div "DRAFT 11 Aug. 2025 (SOCCER) Add link block - region soccer pages Page Editor CS…" at bounding box center [834, 107] width 1442 height 49
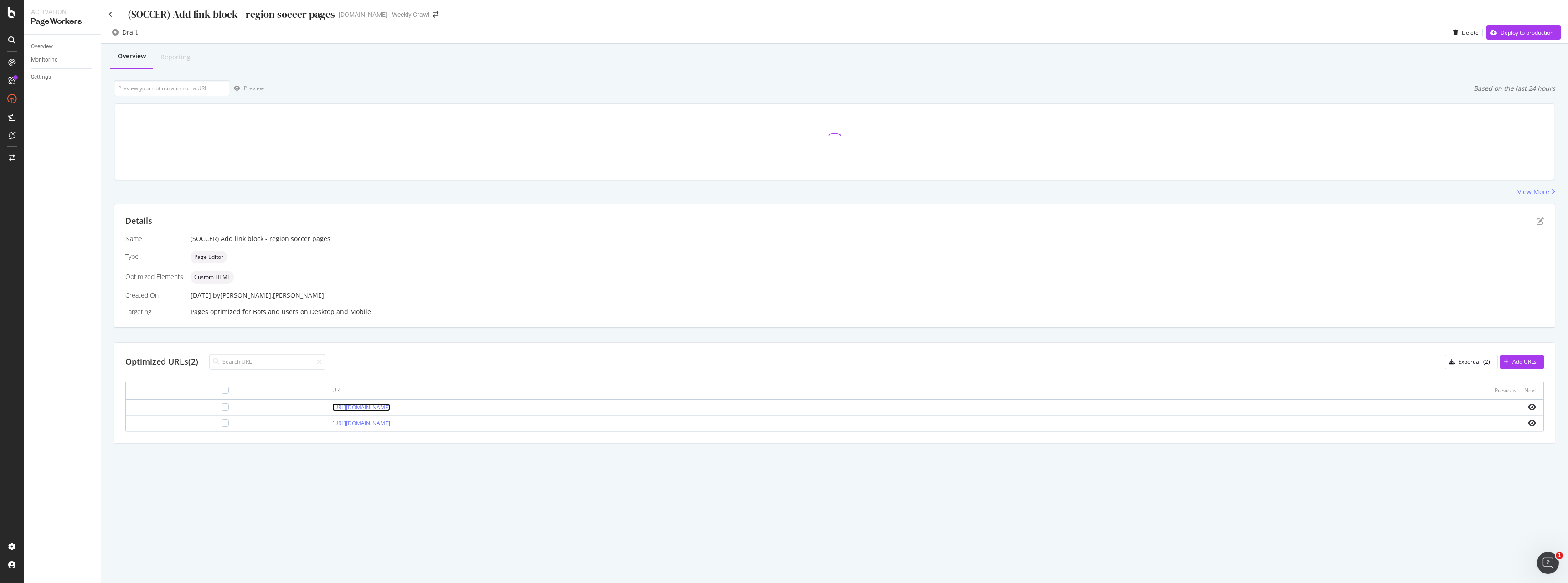
click at [379, 364] on link "https://www.sportsbet.com.au/betting/soccer/asia" at bounding box center [361, 407] width 58 height 8
click at [700, 364] on div at bounding box center [1239, 407] width 595 height 7
click at [700, 364] on icon "eye" at bounding box center [1531, 407] width 8 height 7
click at [700, 364] on icon "eye" at bounding box center [1531, 423] width 8 height 7
click at [110, 16] on icon at bounding box center [111, 14] width 4 height 6
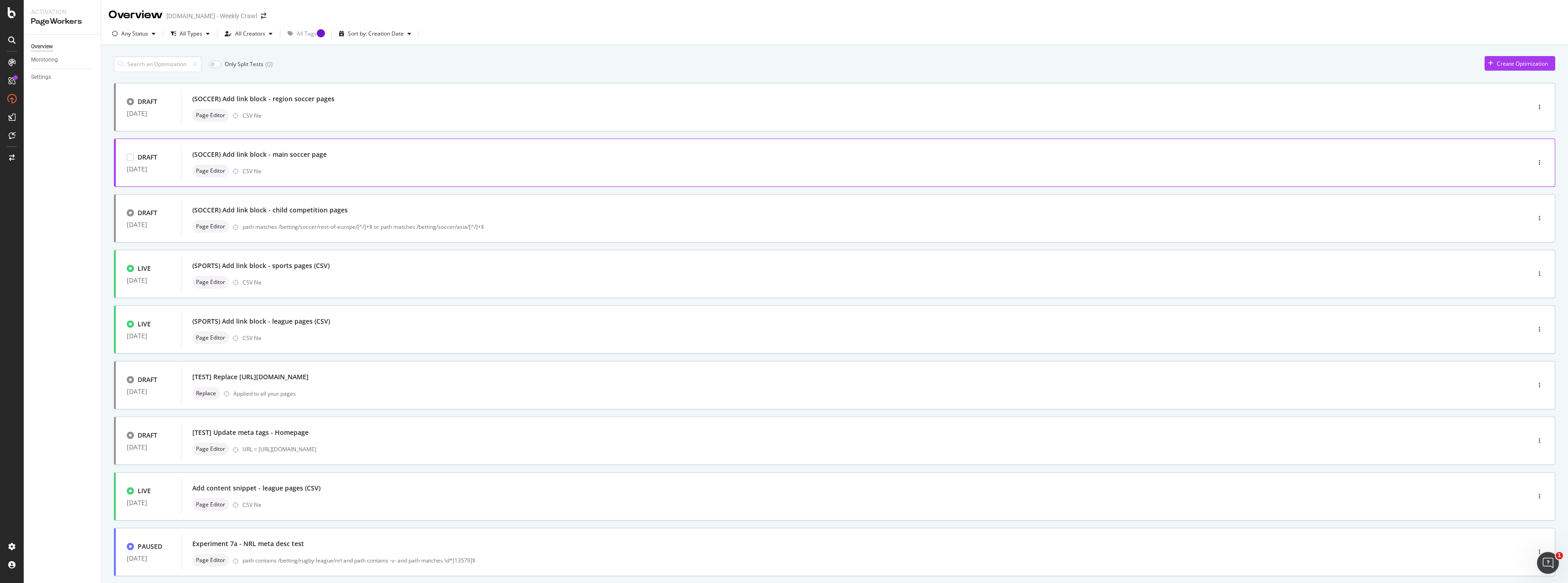
click at [281, 164] on div "Page Editor CSV file" at bounding box center [841, 171] width 1299 height 13
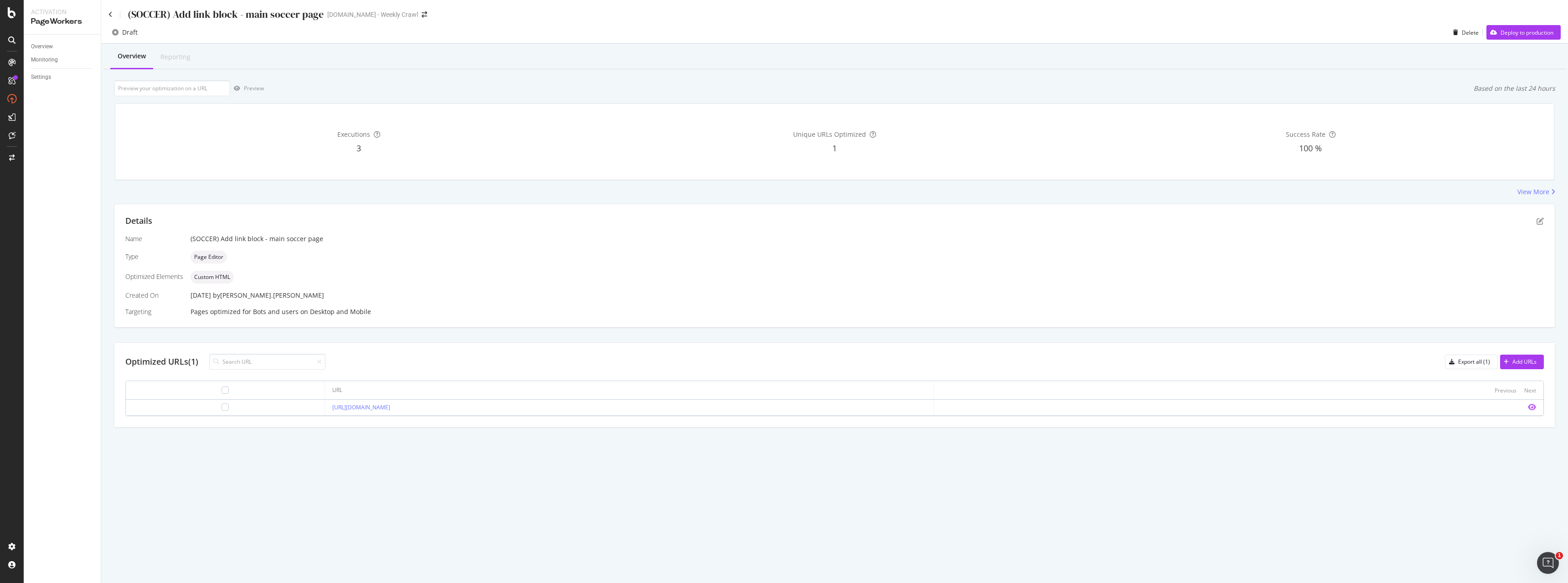
click at [700, 364] on icon "eye" at bounding box center [1531, 407] width 8 height 7
click at [109, 15] on icon at bounding box center [111, 14] width 4 height 6
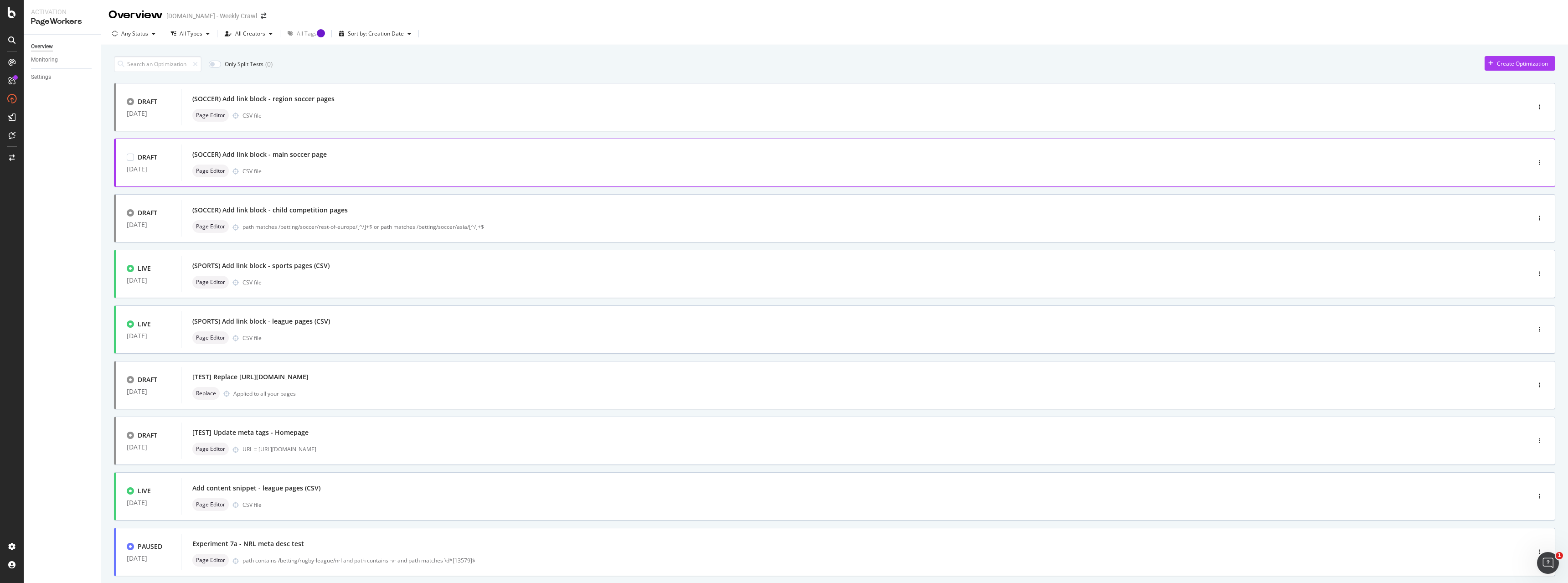
click at [333, 166] on div "Page Editor CSV file" at bounding box center [841, 171] width 1299 height 13
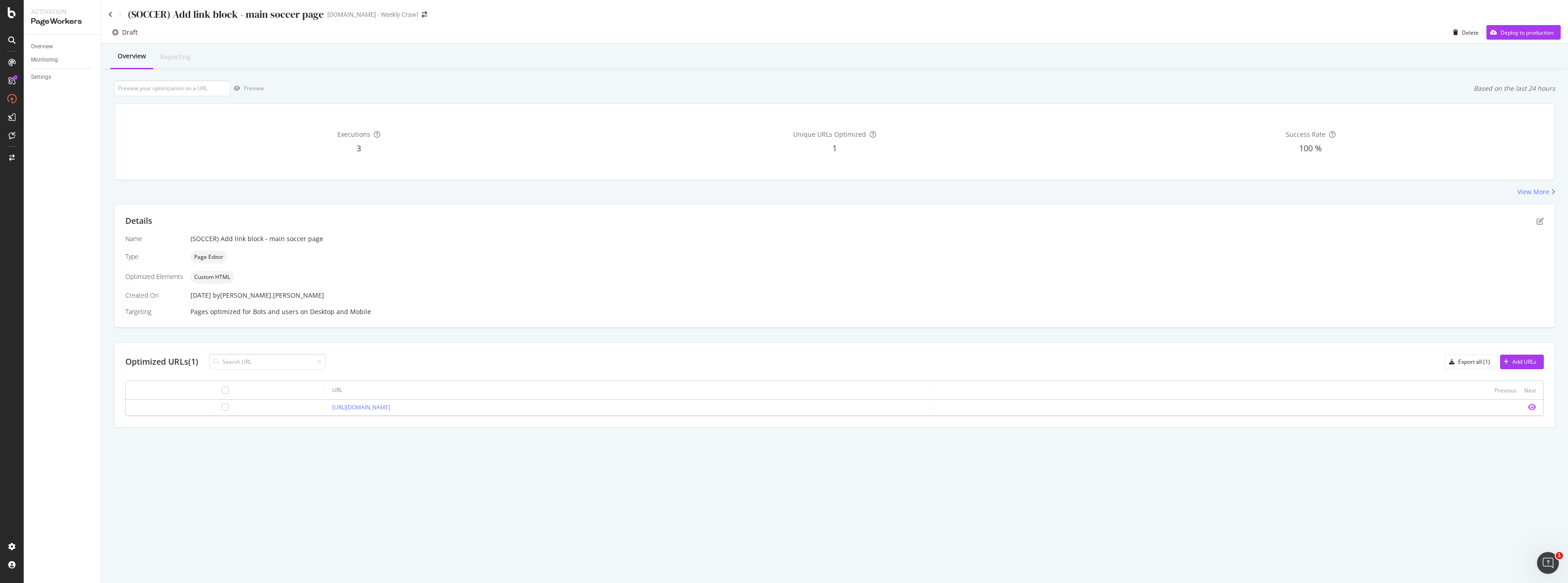
click at [700, 364] on icon "eye" at bounding box center [1531, 407] width 8 height 7
click at [700, 364] on div "(SOCCER) Add link block - main soccer page Sportsbet.com.au - Weekly Crawl Draf…" at bounding box center [834, 292] width 1467 height 583
click at [692, 78] on div "Overview Reporting Preview Based on the last 24 hours Executions 3 Unique URLs …" at bounding box center [834, 251] width 1467 height 416
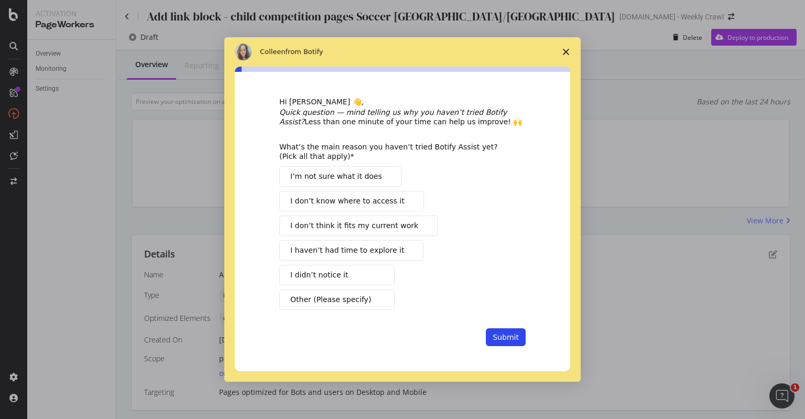
click at [438, 138] on div "Hi [PERSON_NAME] 👋, Quick question — mind telling us why you haven’t tried Boti…" at bounding box center [402, 221] width 246 height 249
